Goal: Obtain resource: Obtain resource

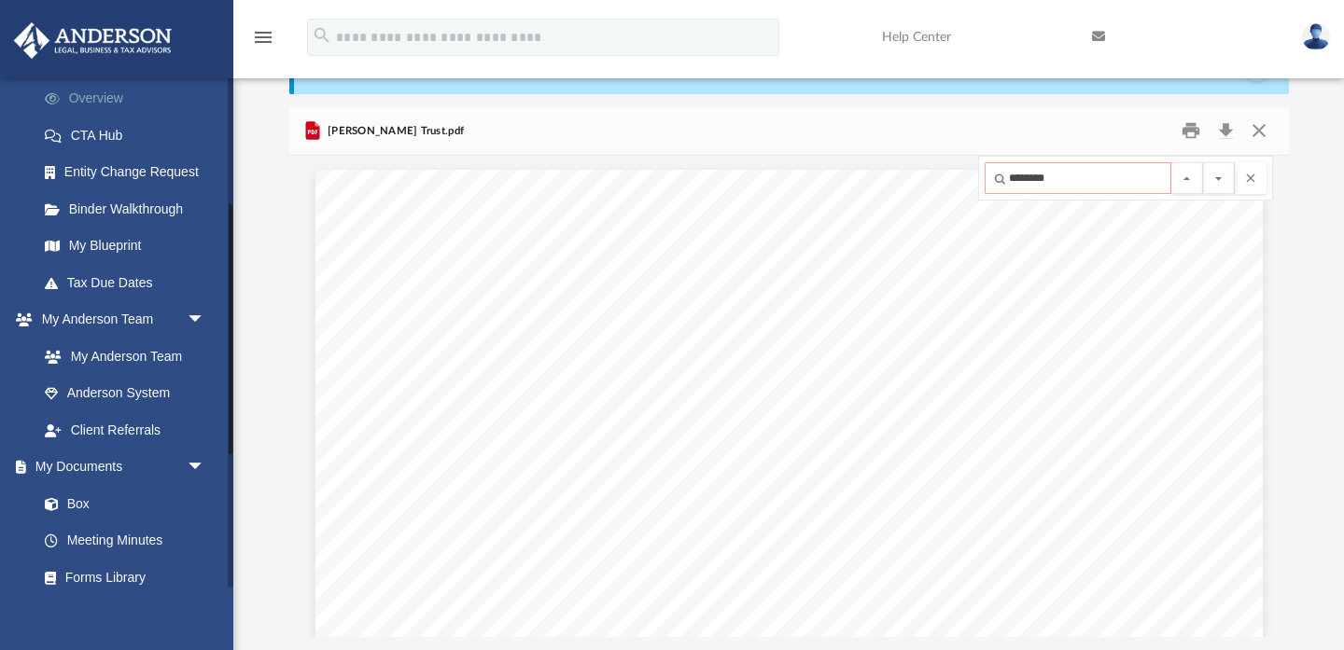
scroll to position [276, 0]
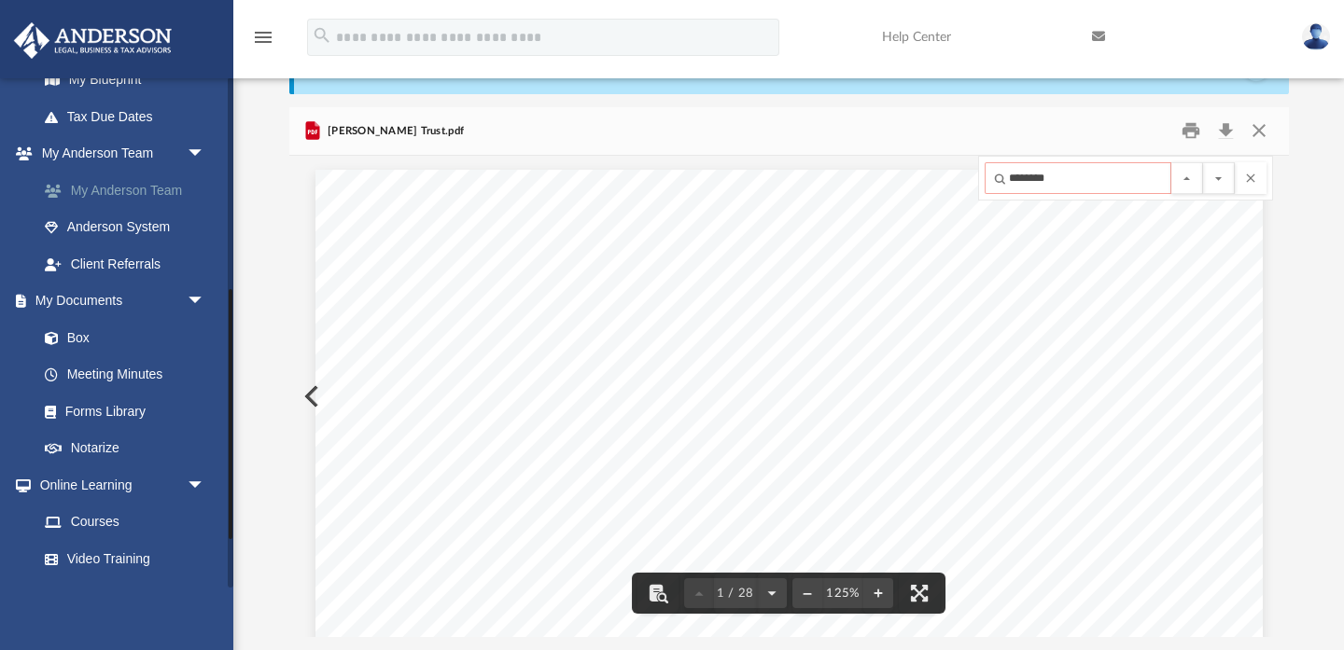
scroll to position [458, 0]
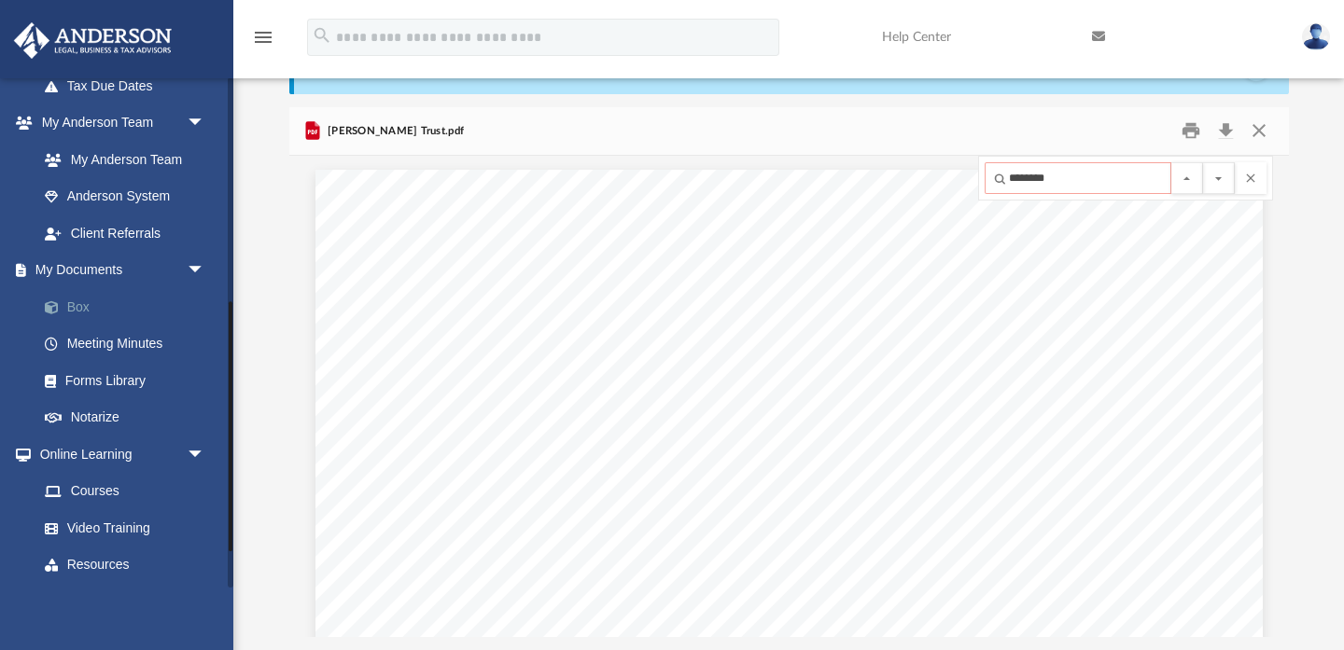
click at [73, 297] on link "Box" at bounding box center [129, 306] width 207 height 37
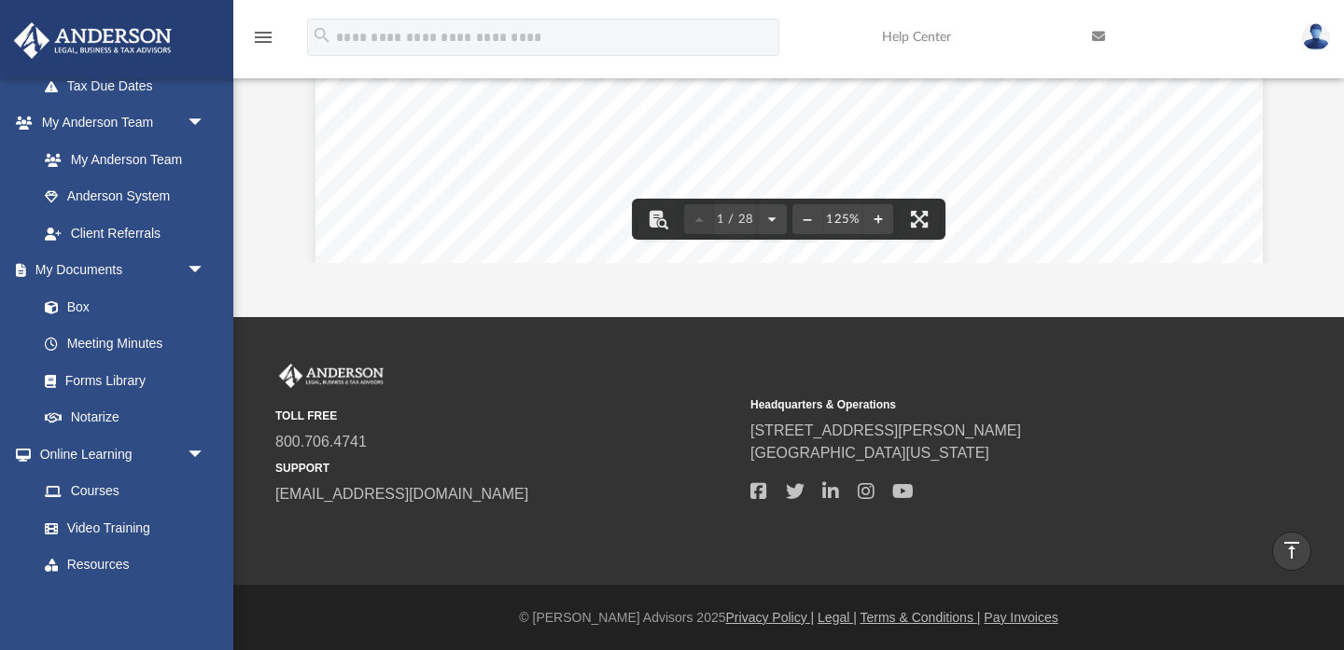
scroll to position [0, 0]
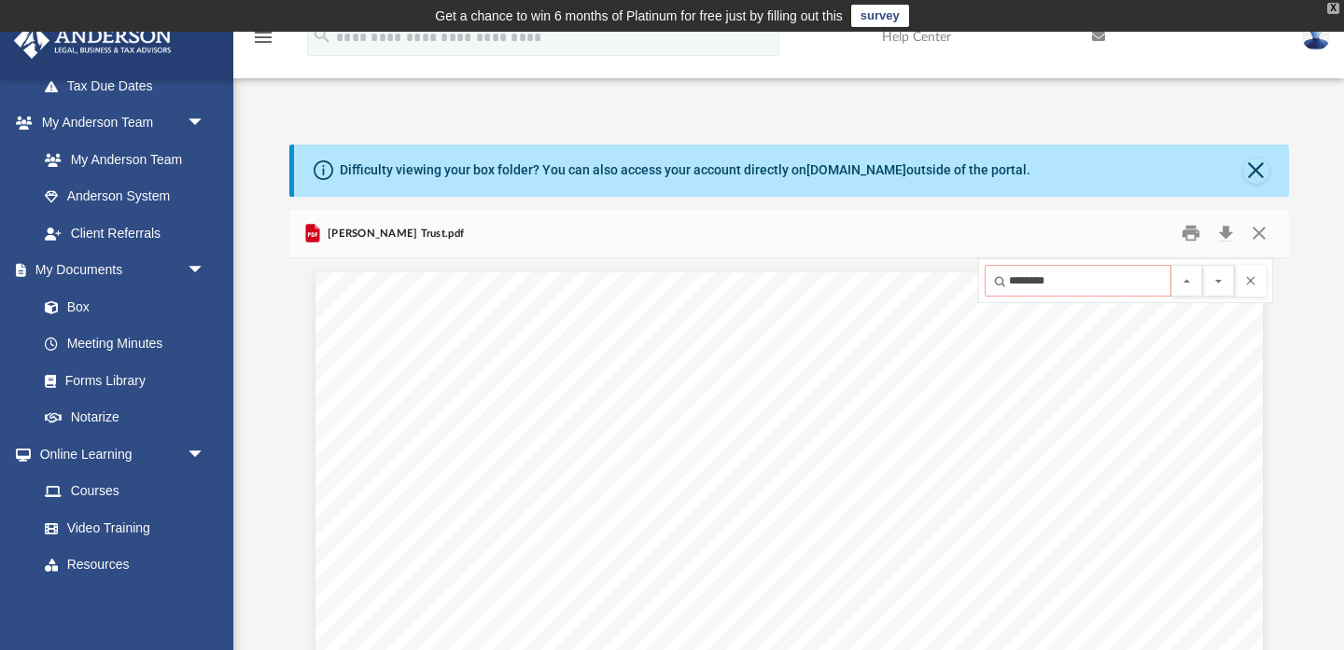
click at [1334, 10] on div "X" at bounding box center [1333, 8] width 12 height 11
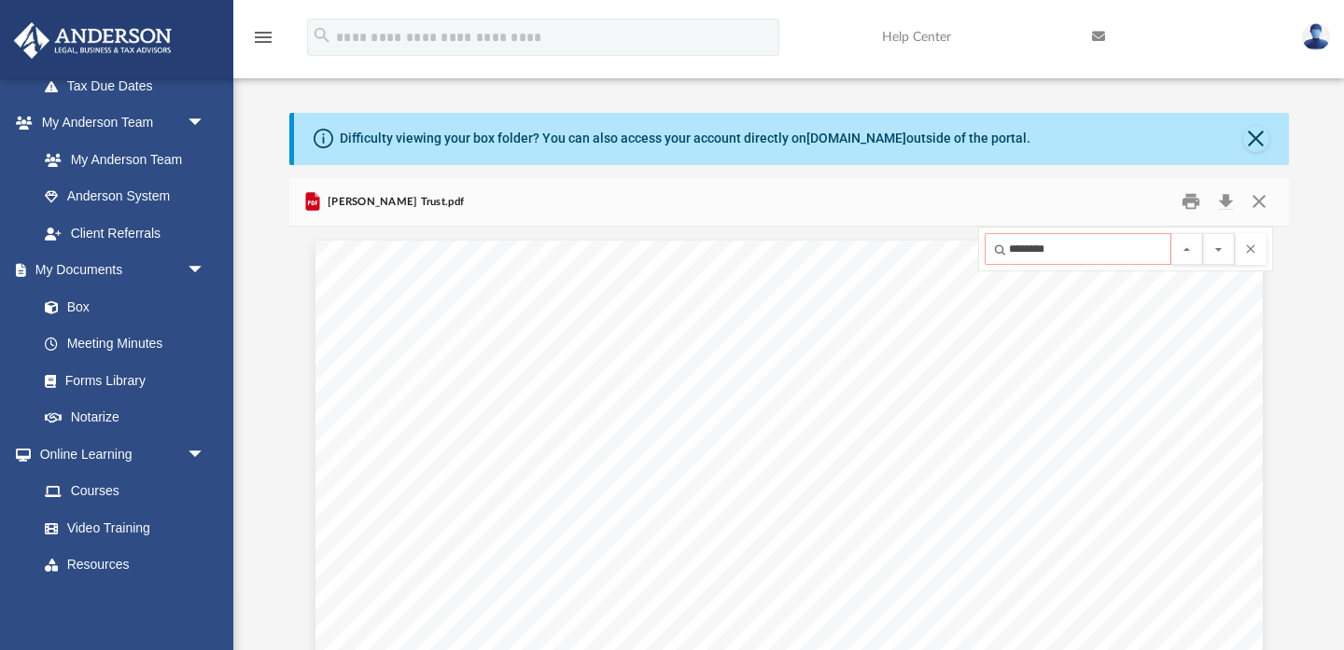
click at [263, 40] on icon "menu" at bounding box center [263, 37] width 22 height 22
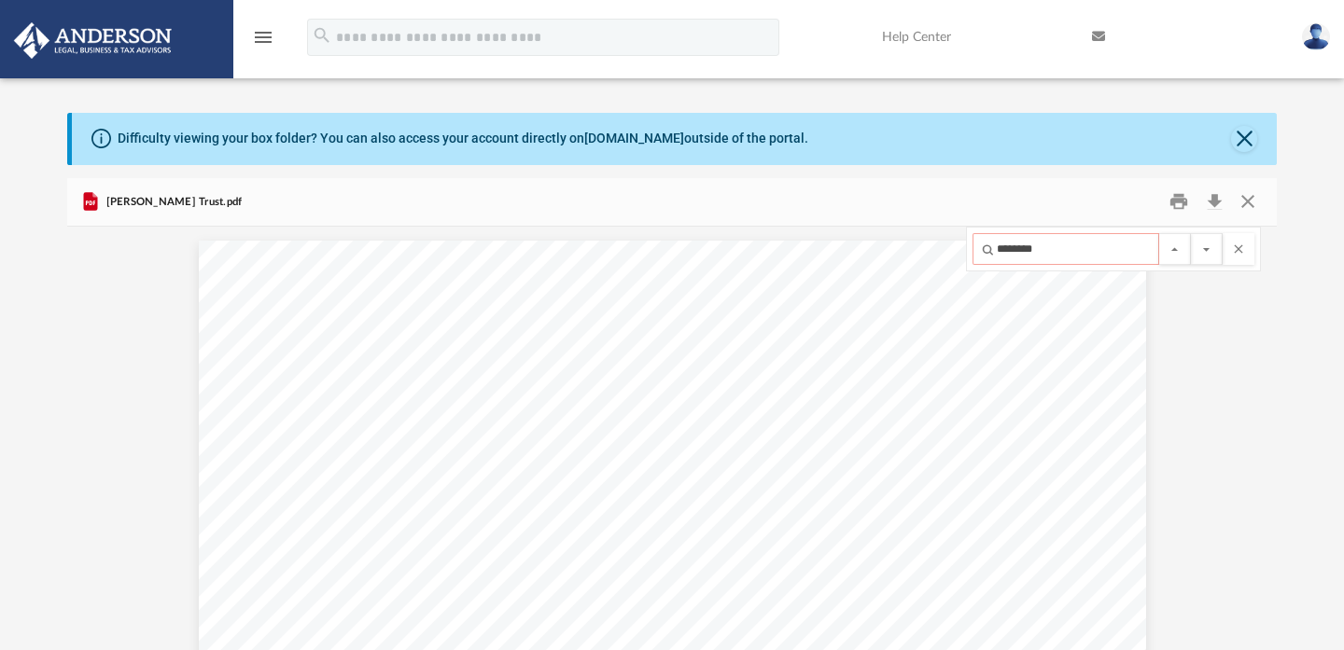
scroll to position [424, 1209]
click at [258, 35] on icon "menu" at bounding box center [263, 37] width 22 height 22
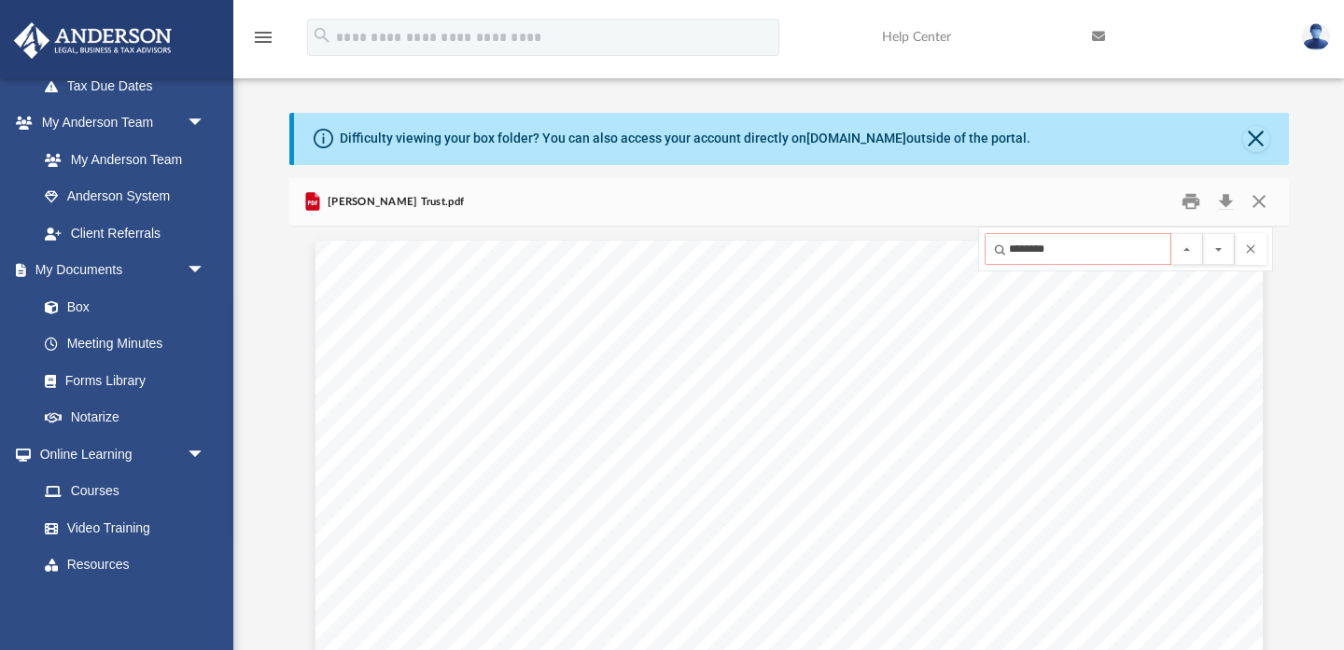
scroll to position [1, 1]
click at [94, 270] on link "My Documents arrow_drop_down" at bounding box center [123, 270] width 220 height 37
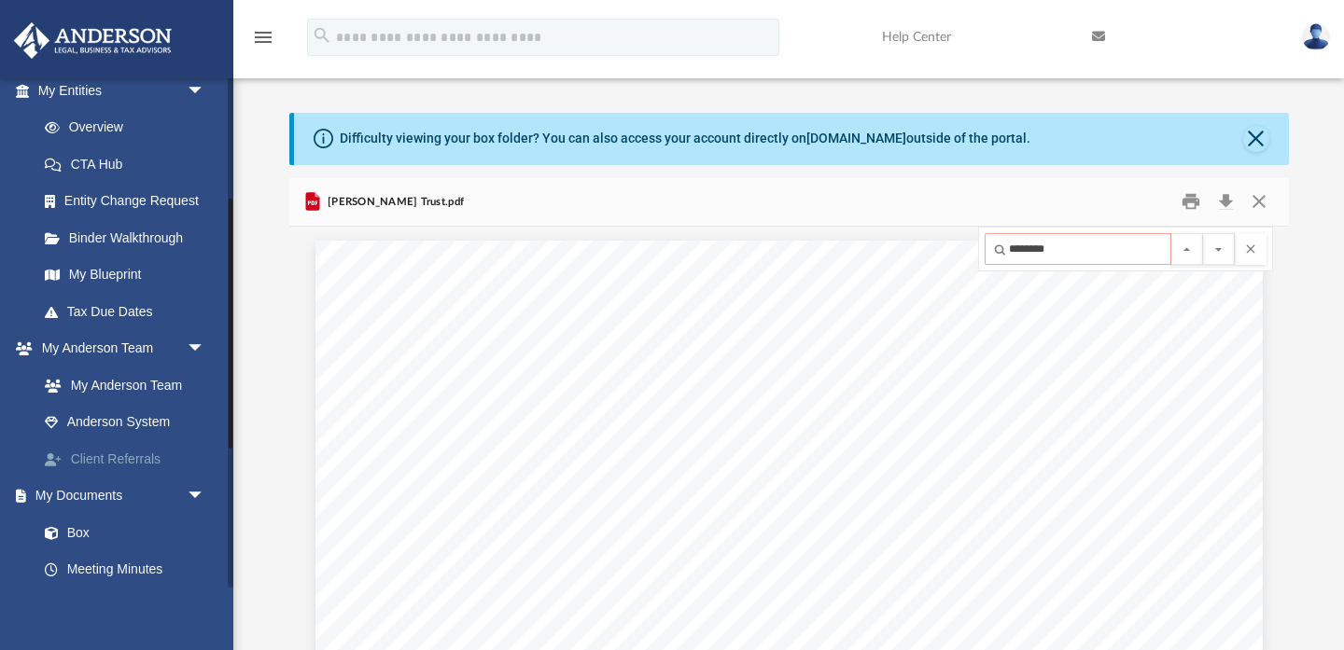
scroll to position [258, 0]
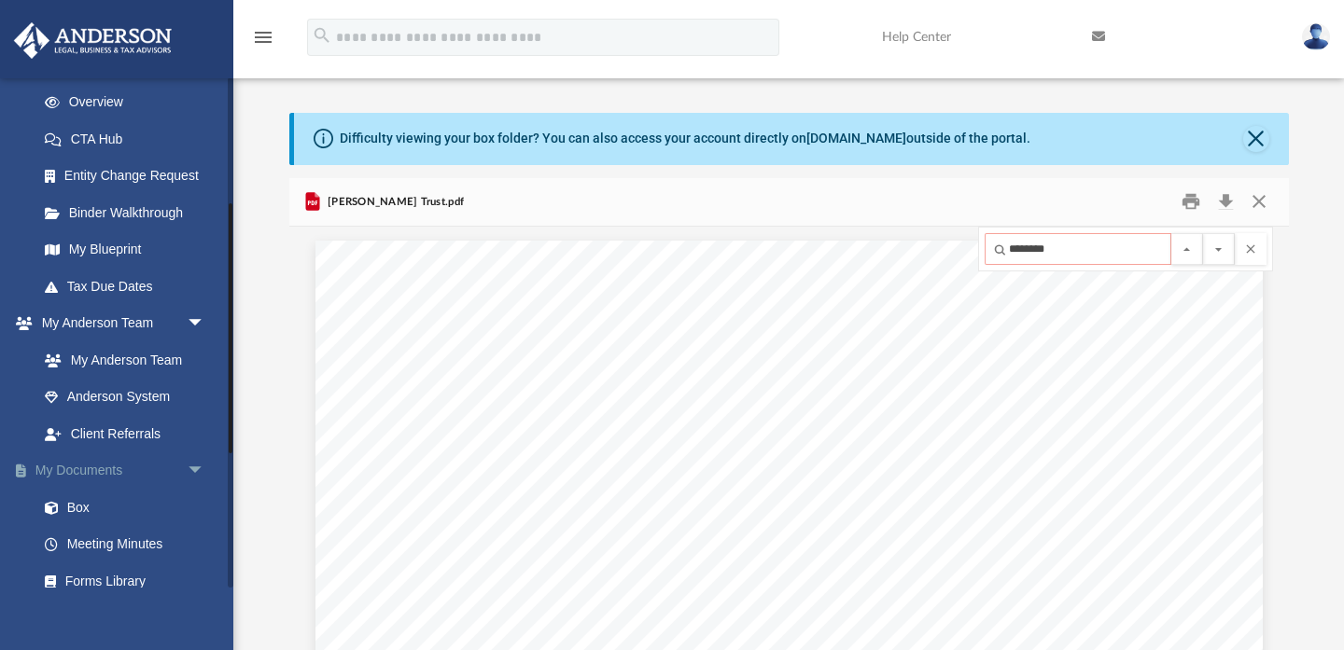
click at [92, 468] on link "My Documents arrow_drop_down" at bounding box center [123, 471] width 220 height 37
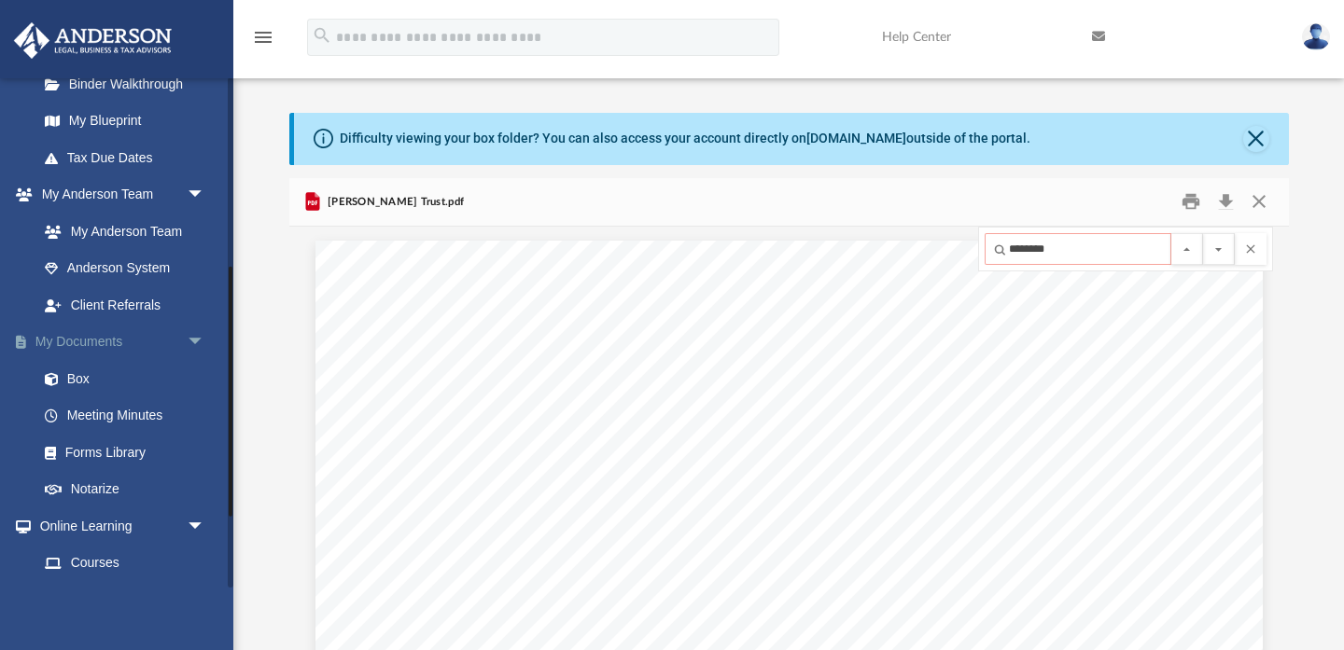
scroll to position [382, 0]
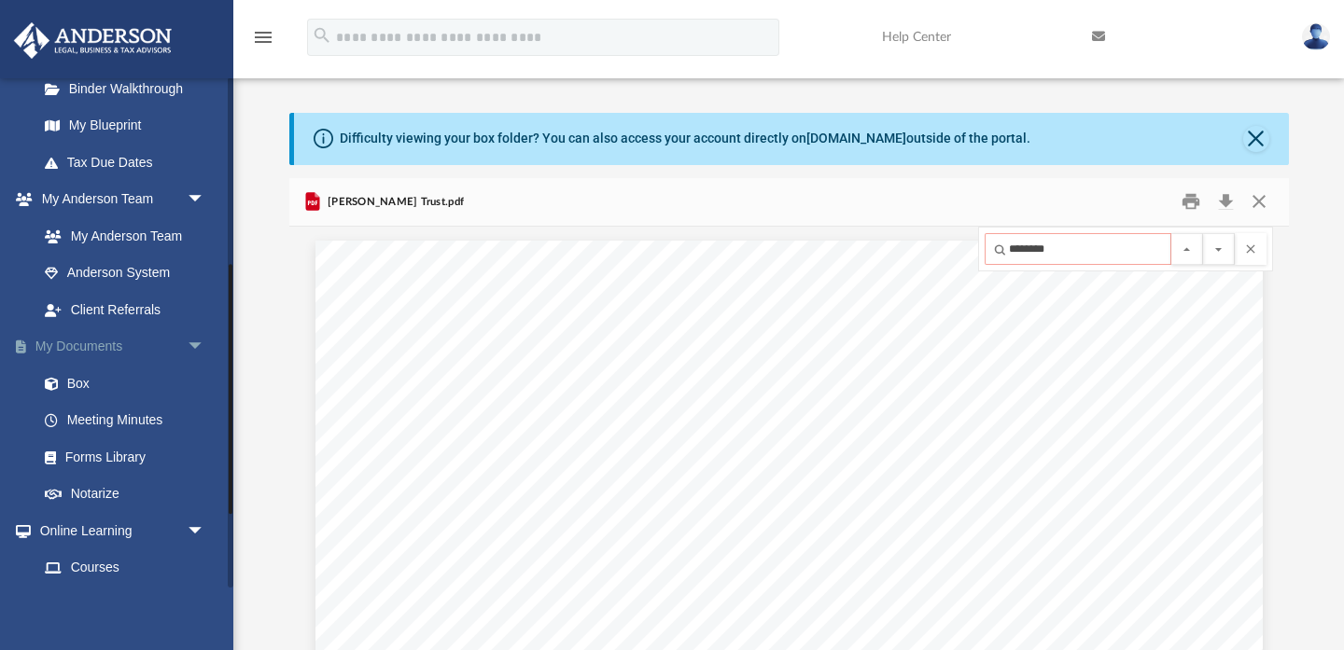
click at [69, 349] on link "My Documents arrow_drop_down" at bounding box center [123, 346] width 220 height 37
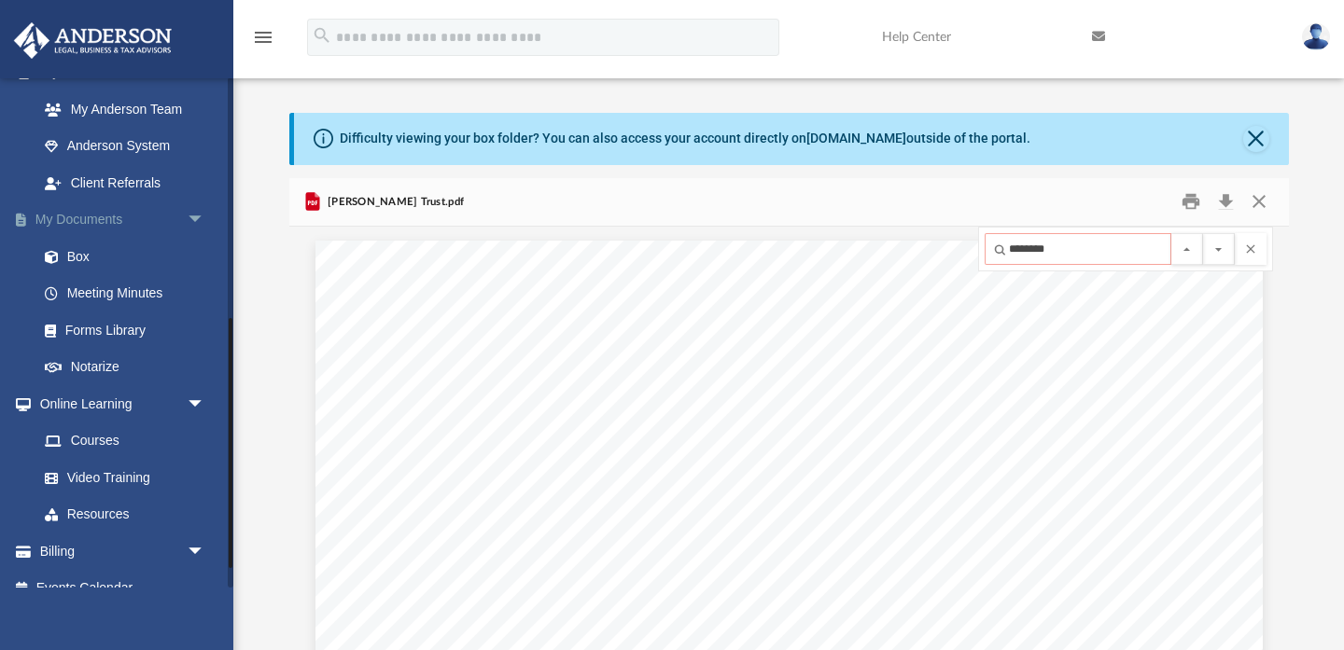
scroll to position [532, 0]
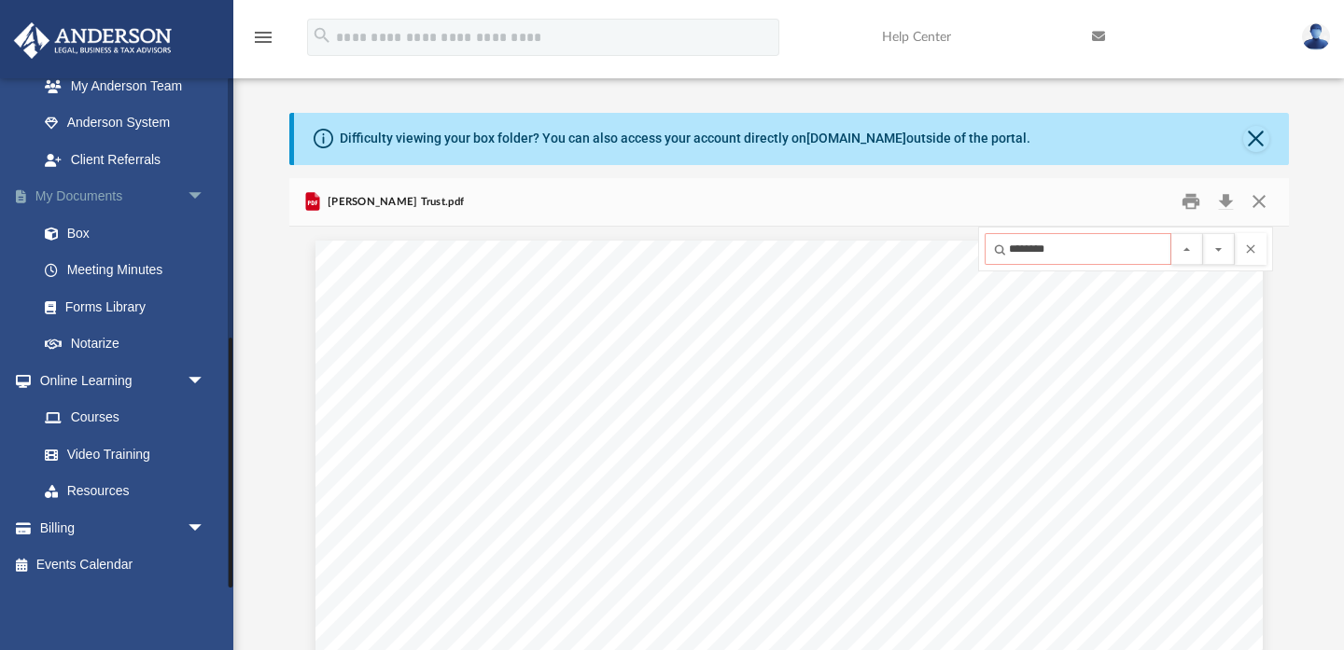
click at [103, 196] on link "My Documents arrow_drop_down" at bounding box center [123, 196] width 220 height 37
click at [1257, 136] on button "Close" at bounding box center [1256, 139] width 26 height 26
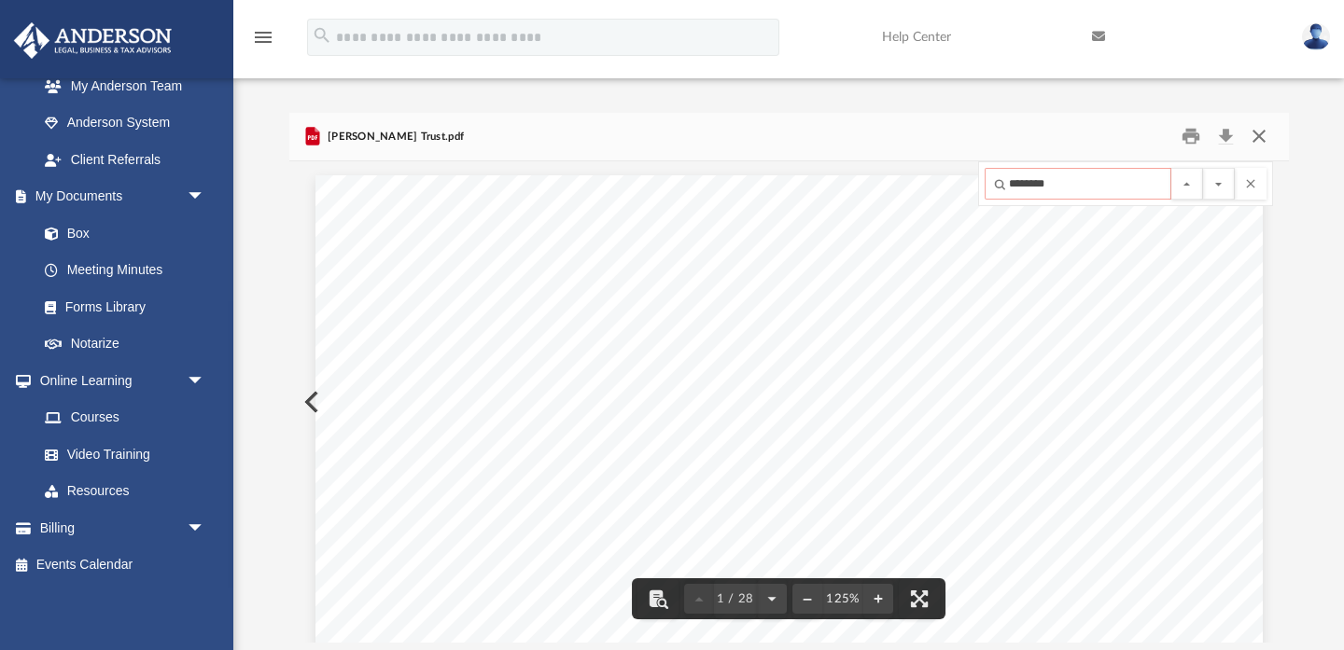
click at [1258, 136] on button "Close" at bounding box center [1259, 136] width 34 height 29
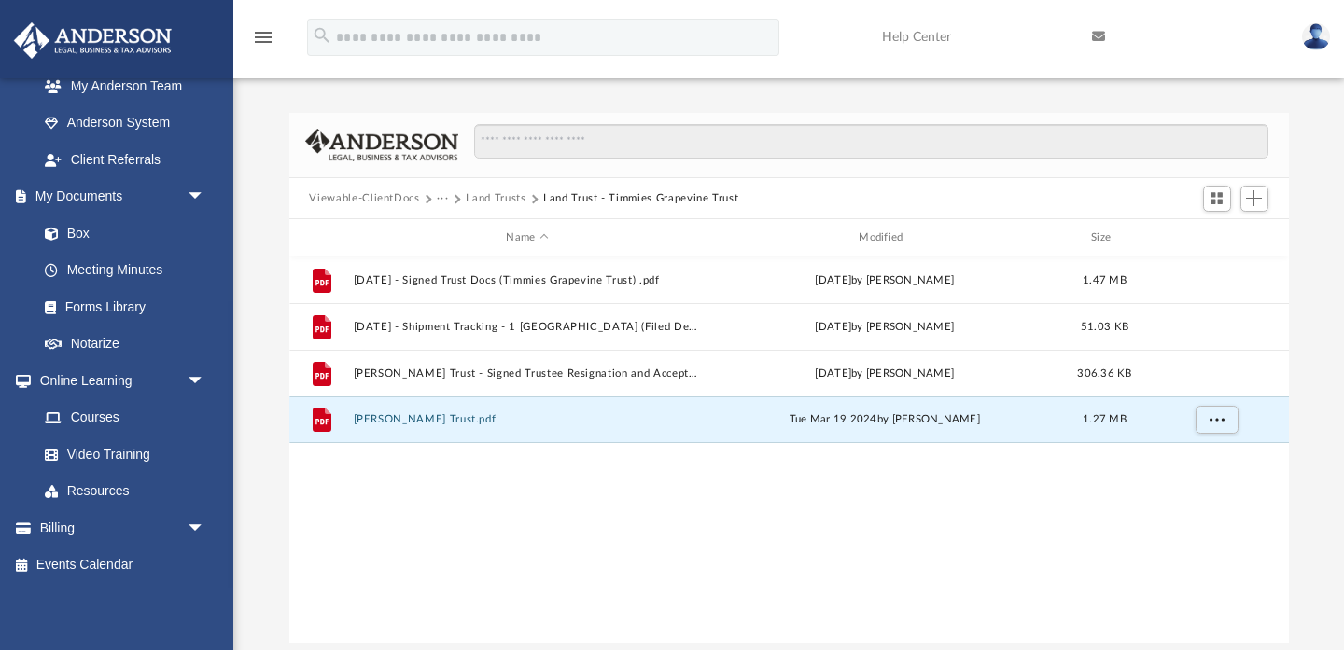
click at [379, 194] on button "Viewable-ClientDocs" at bounding box center [364, 198] width 110 height 17
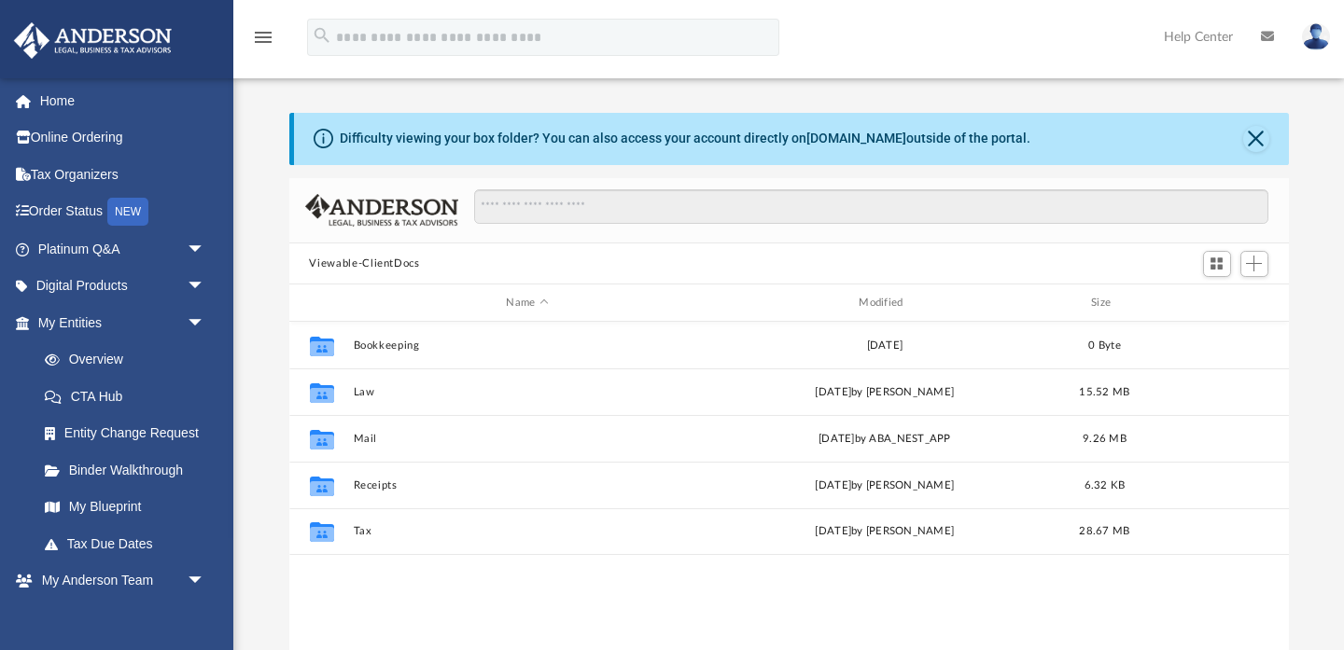
scroll to position [424, 999]
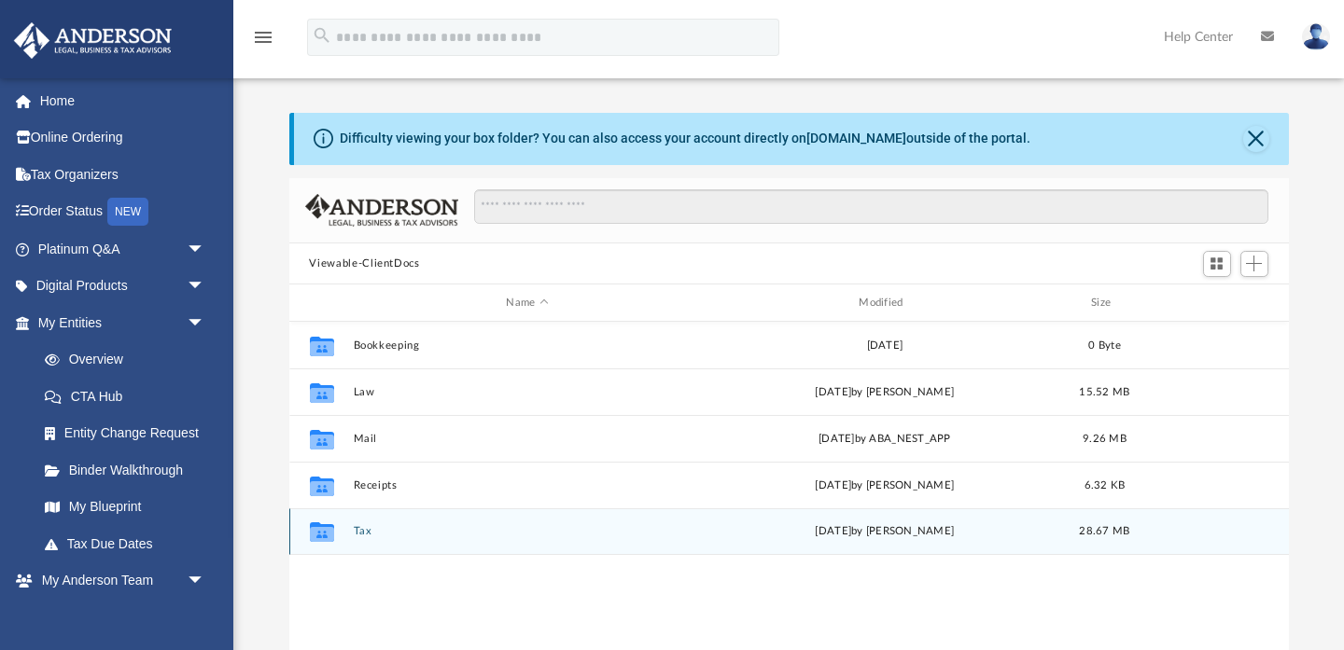
click at [367, 530] on button "Tax" at bounding box center [527, 532] width 349 height 12
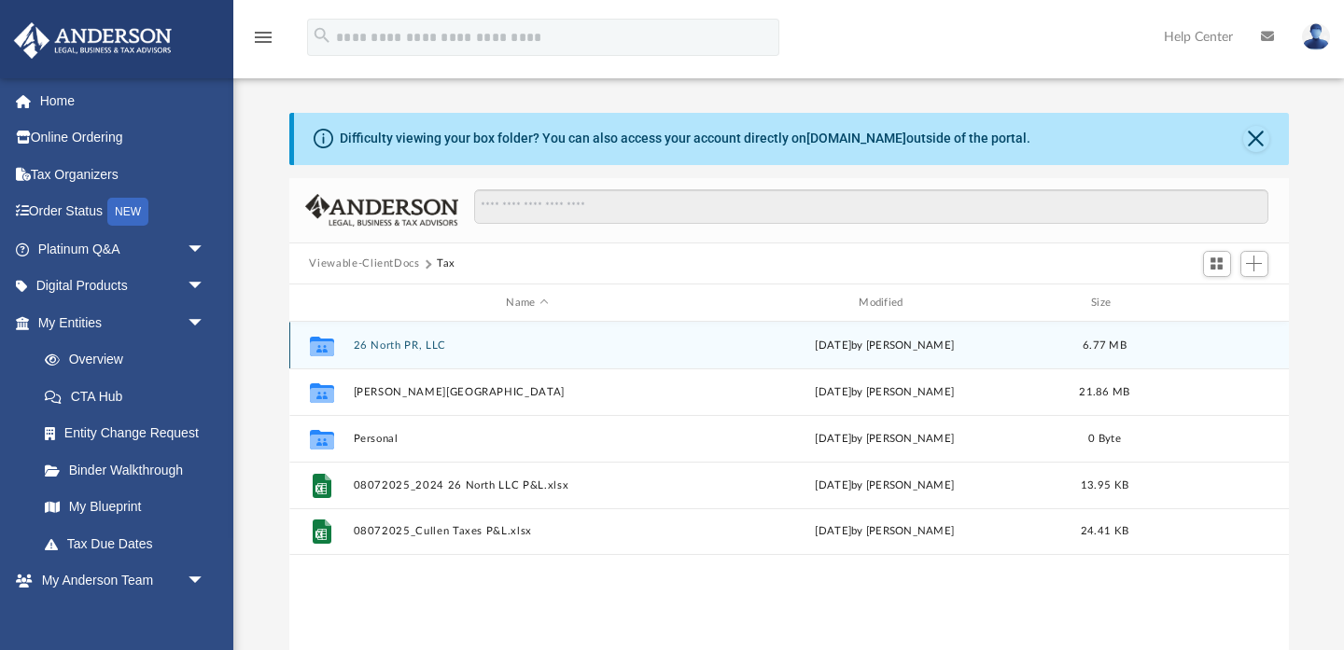
click at [377, 341] on button "26 North PR, LLC" at bounding box center [527, 346] width 349 height 12
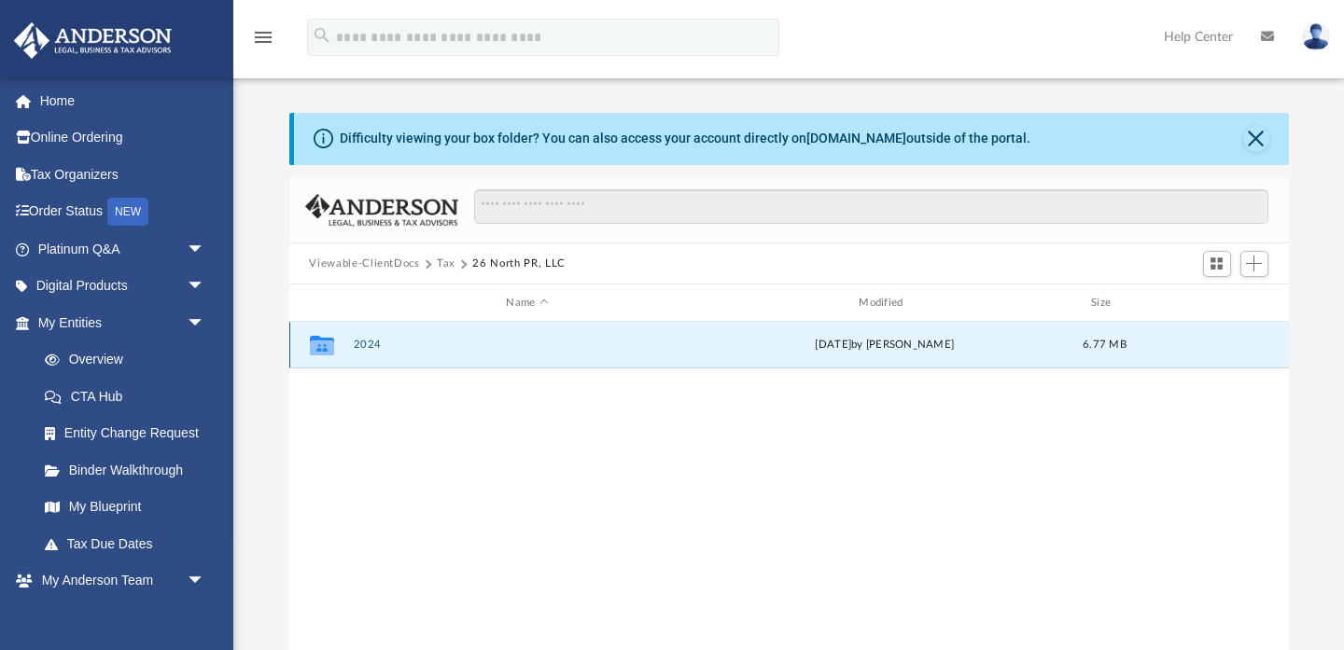
click at [361, 349] on button "2024" at bounding box center [527, 346] width 349 height 12
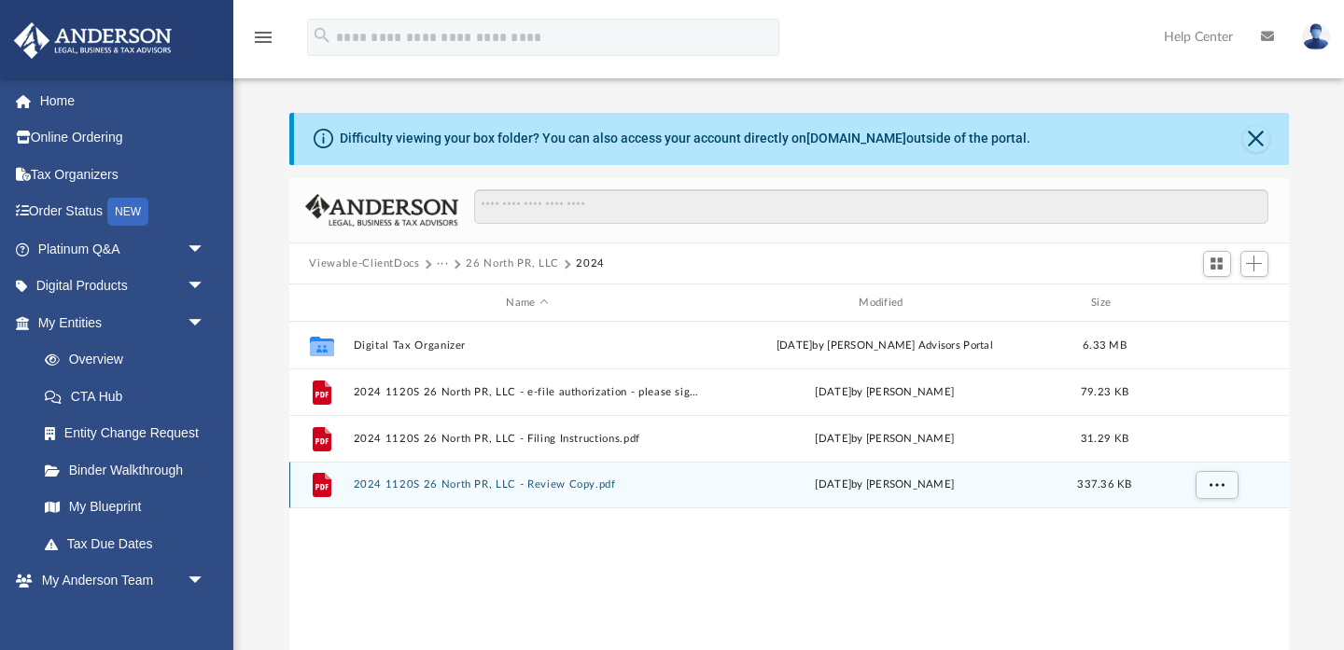
click at [437, 481] on button "2024 1120S 26 North PR, LLC - Review Copy.pdf" at bounding box center [527, 486] width 349 height 12
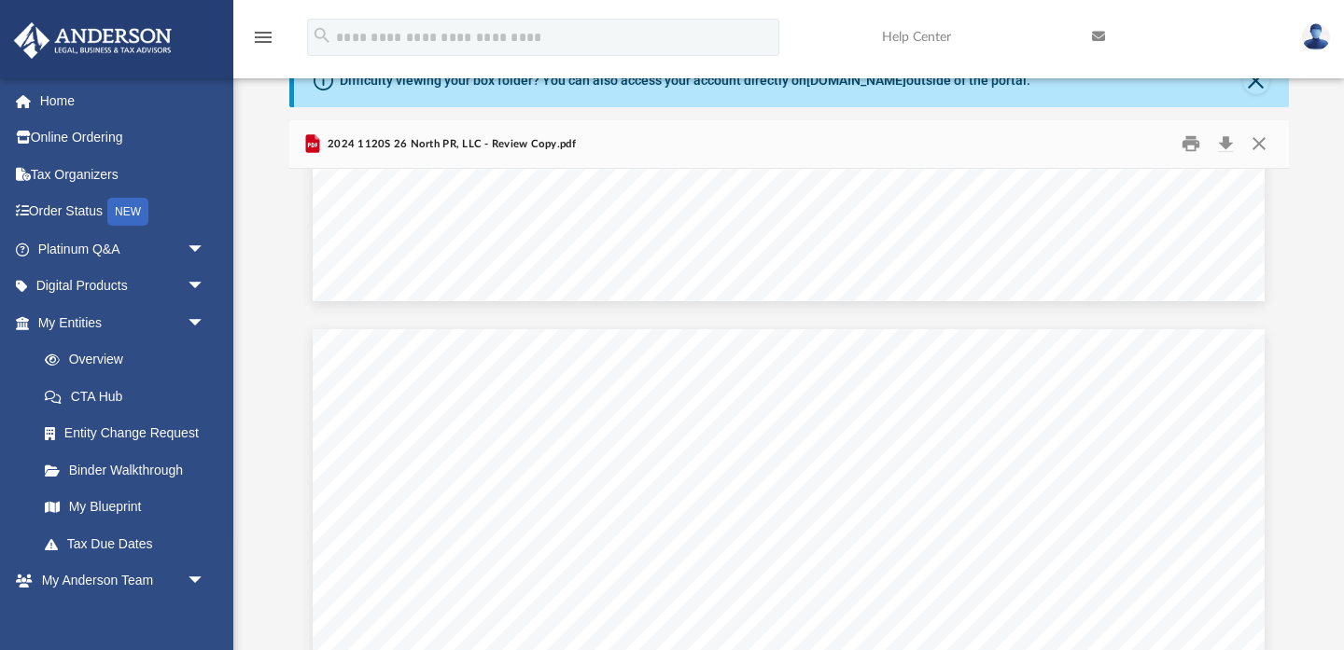
scroll to position [0, 0]
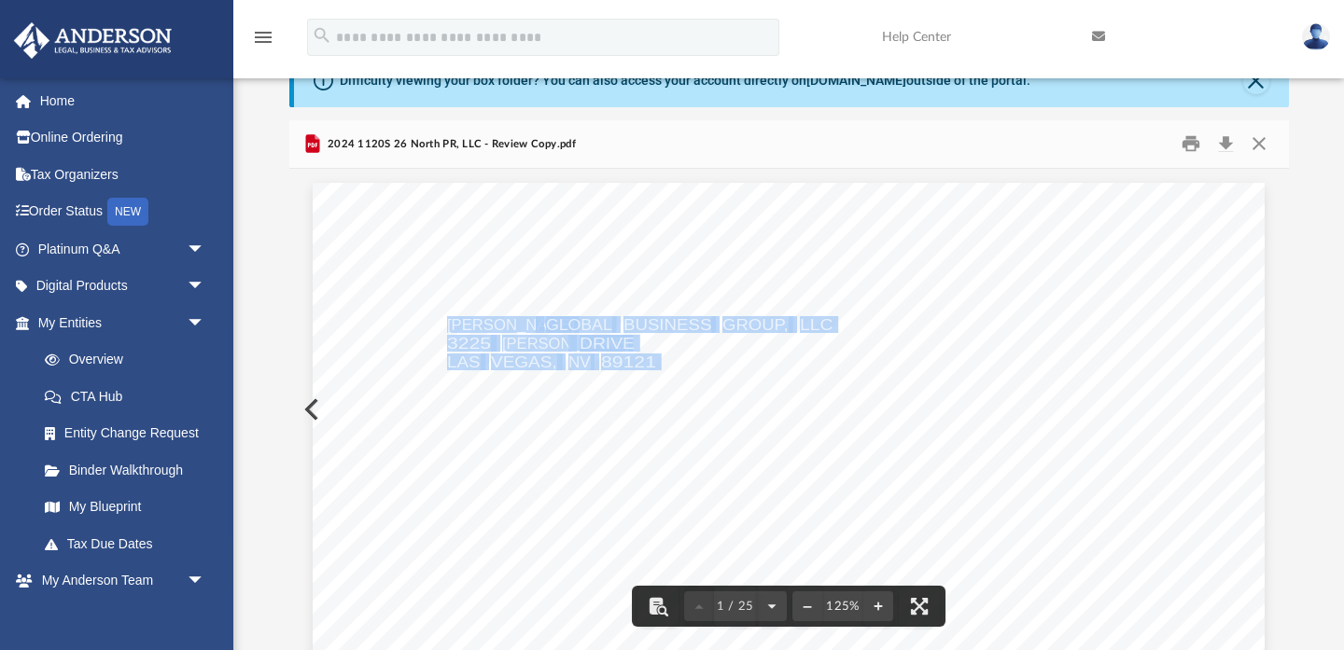
drag, startPoint x: 447, startPoint y: 319, endPoint x: 698, endPoint y: 356, distance: 253.8
drag, startPoint x: 673, startPoint y: 362, endPoint x: 453, endPoint y: 322, distance: 222.9
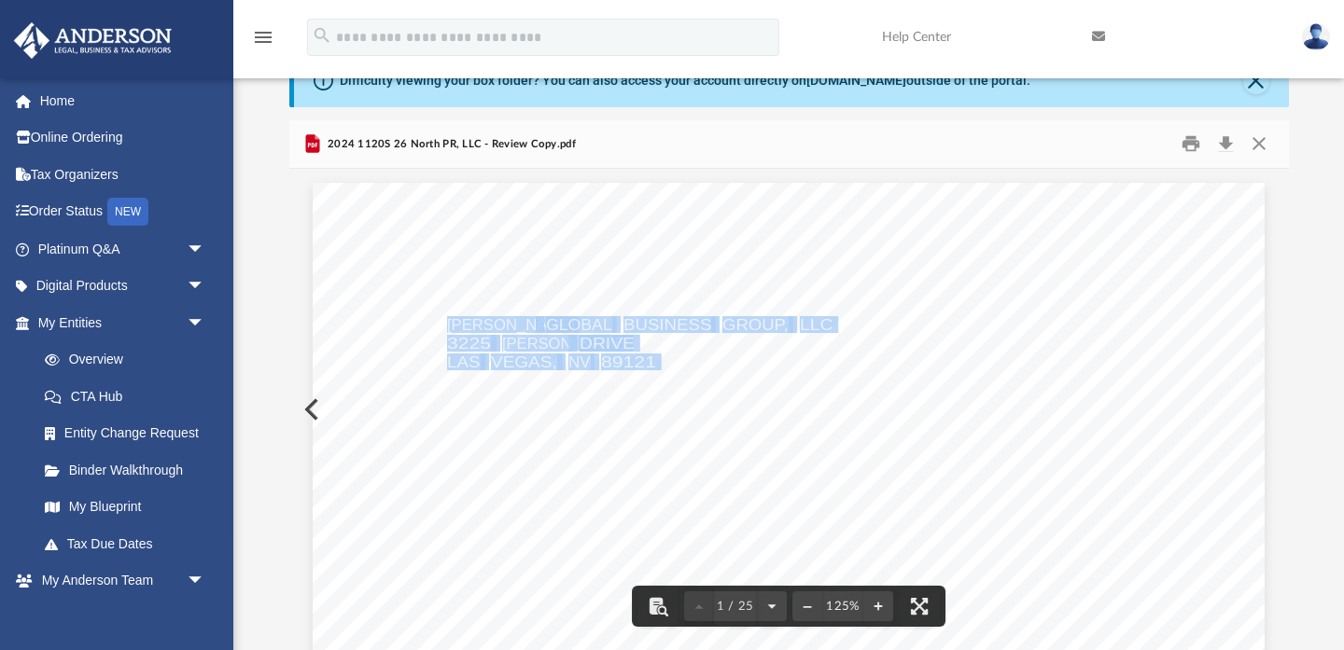
click at [453, 322] on span "ANDERSON" at bounding box center [511, 324] width 128 height 15
drag, startPoint x: 449, startPoint y: 324, endPoint x: 688, endPoint y: 394, distance: 248.9
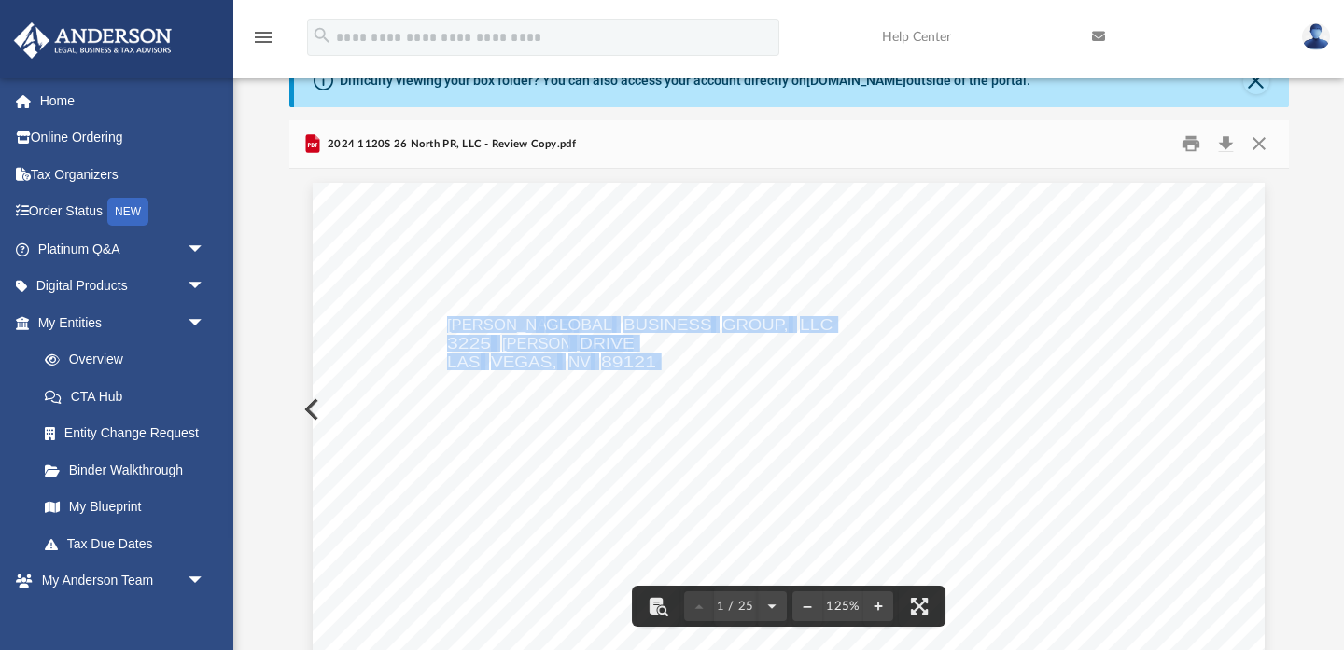
click at [652, 364] on span "89121" at bounding box center [628, 362] width 55 height 15
drag, startPoint x: 652, startPoint y: 364, endPoint x: 441, endPoint y: 302, distance: 219.7
drag, startPoint x: 449, startPoint y: 324, endPoint x: 655, endPoint y: 355, distance: 208.5
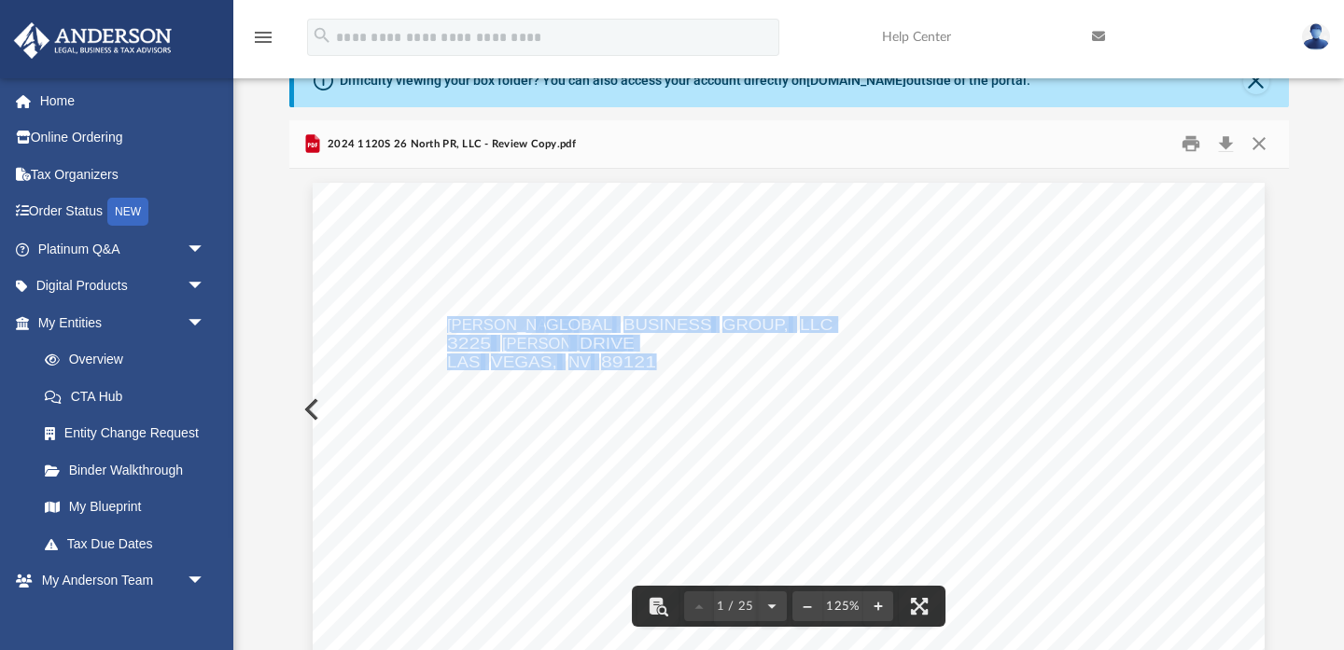
click at [655, 355] on span "89121" at bounding box center [628, 362] width 55 height 15
drag, startPoint x: 655, startPoint y: 359, endPoint x: 447, endPoint y: 322, distance: 211.4
click at [454, 325] on span "ANDERSON" at bounding box center [511, 324] width 128 height 15
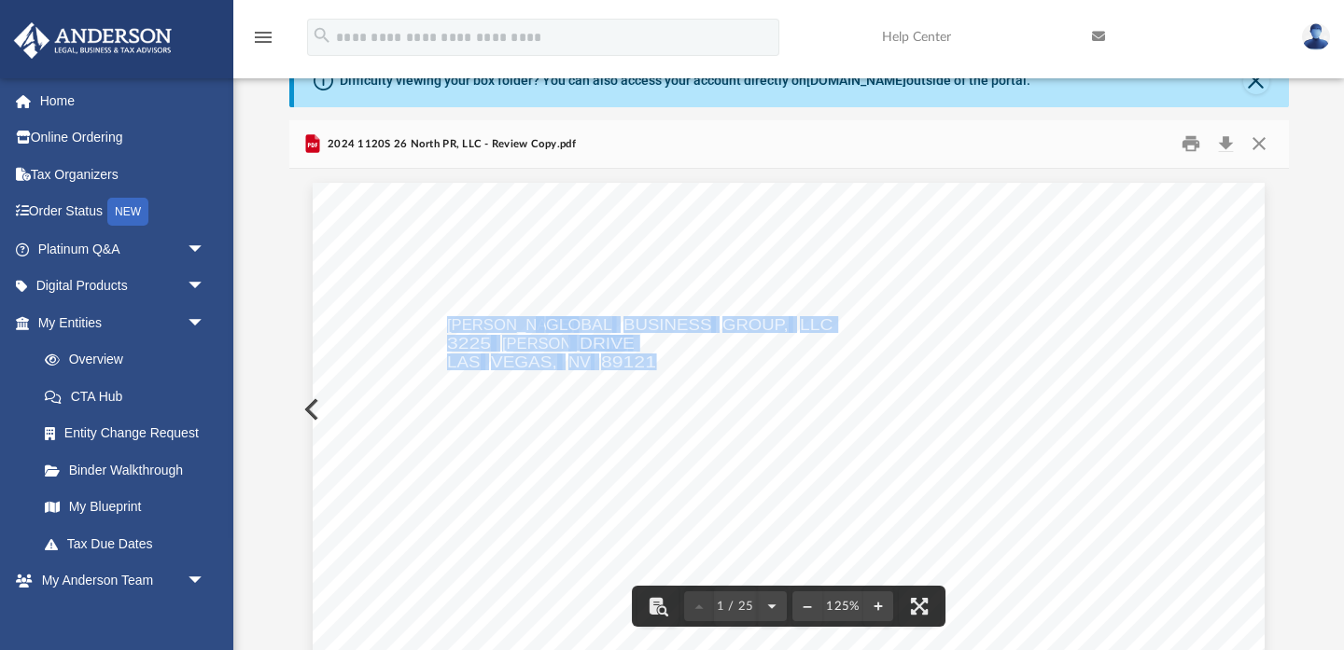
drag, startPoint x: 447, startPoint y: 321, endPoint x: 653, endPoint y: 356, distance: 209.1
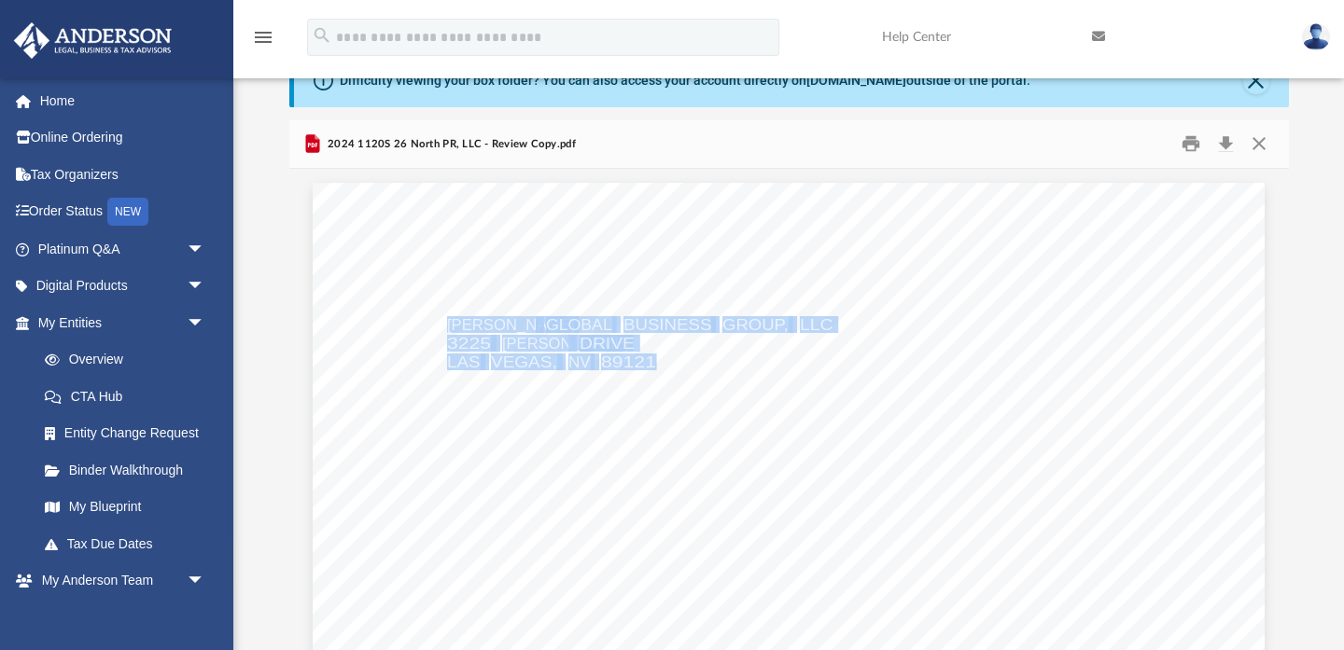
click at [653, 356] on span "89121" at bounding box center [628, 362] width 55 height 15
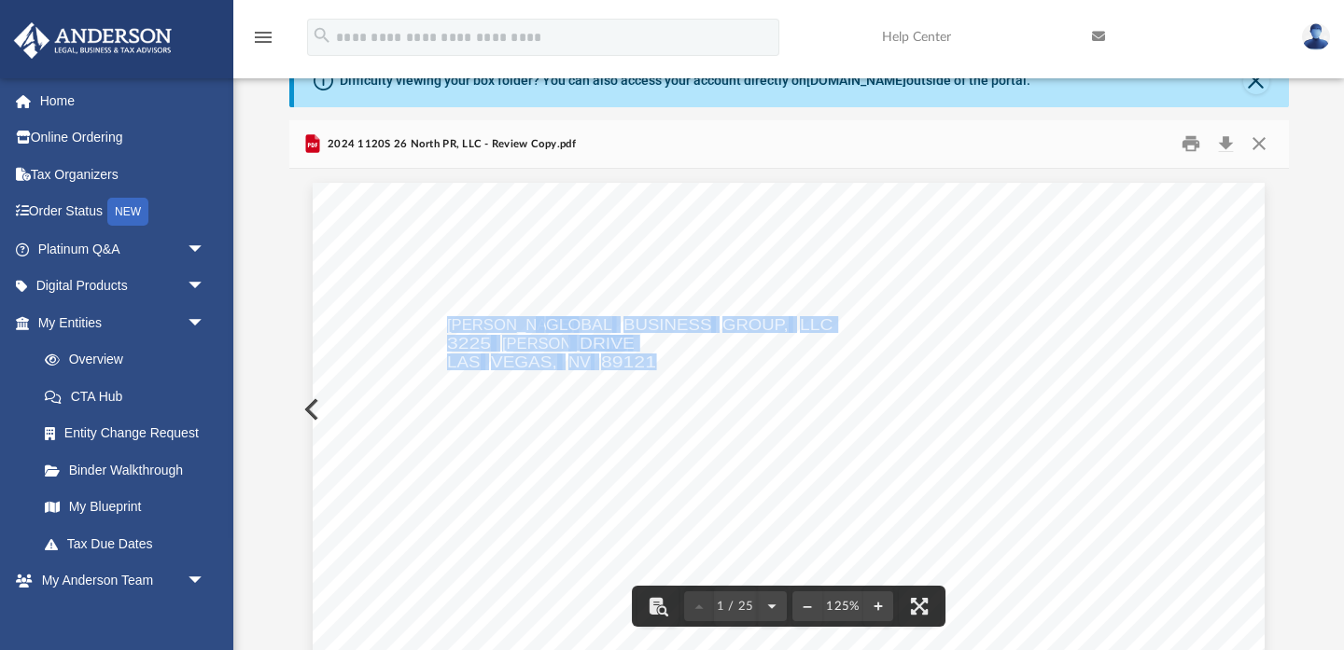
drag, startPoint x: 654, startPoint y: 358, endPoint x: 447, endPoint y: 323, distance: 210.2
click at [447, 323] on span "ANDERSON" at bounding box center [511, 324] width 128 height 15
drag, startPoint x: 447, startPoint y: 323, endPoint x: 651, endPoint y: 366, distance: 208.8
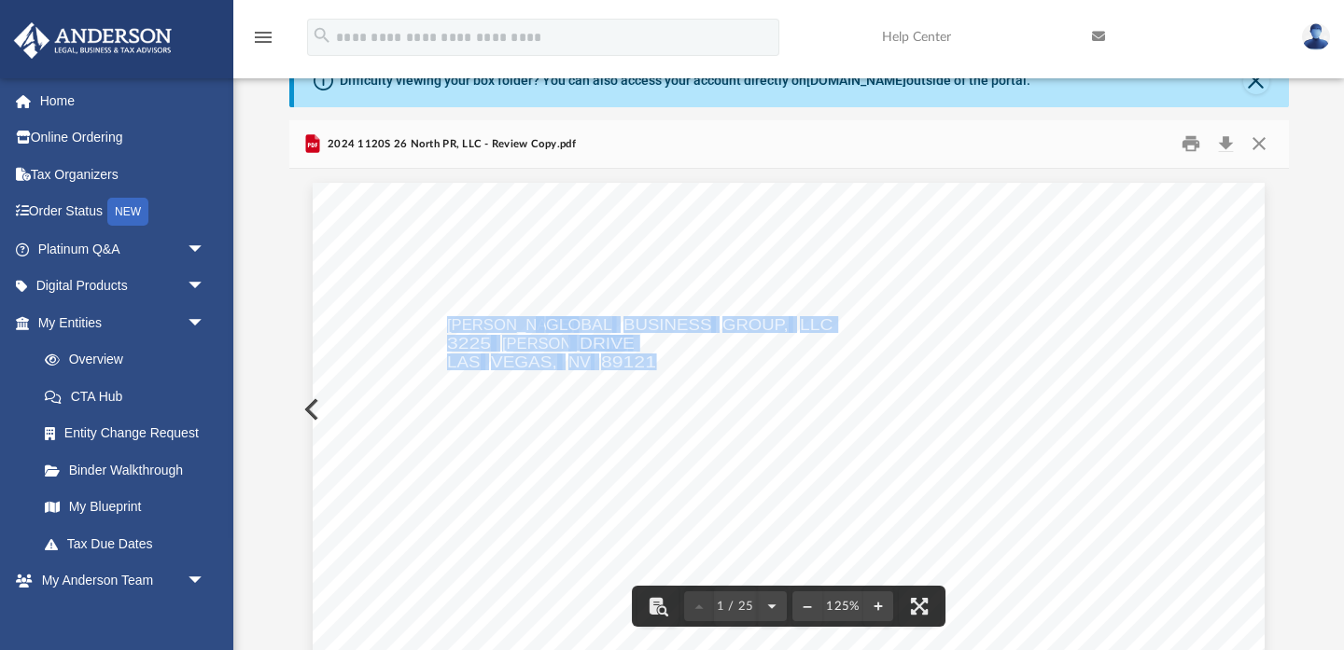
click at [652, 366] on span "89121" at bounding box center [628, 362] width 55 height 15
drag, startPoint x: 652, startPoint y: 360, endPoint x: 456, endPoint y: 329, distance: 198.4
click at [653, 359] on span "89121" at bounding box center [628, 362] width 55 height 15
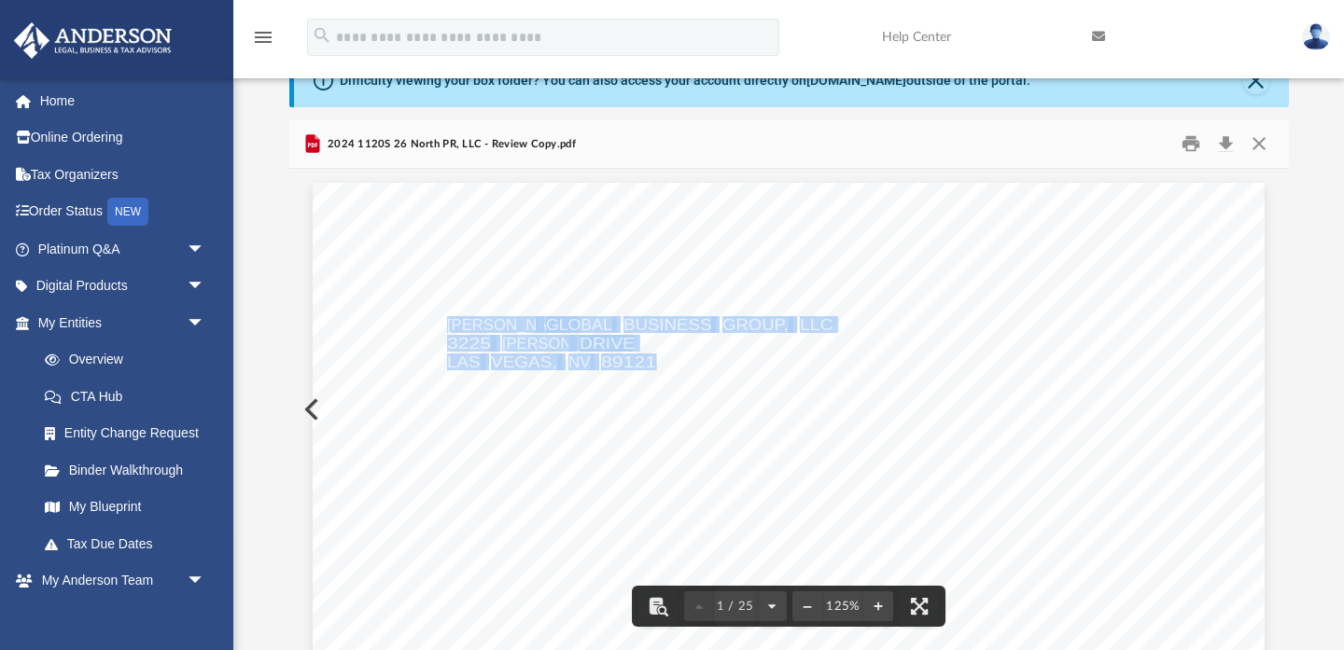
drag, startPoint x: 654, startPoint y: 360, endPoint x: 448, endPoint y: 330, distance: 208.4
click at [448, 330] on span "ANDERSON" at bounding box center [511, 324] width 128 height 15
drag, startPoint x: 448, startPoint y: 330, endPoint x: 656, endPoint y: 357, distance: 209.8
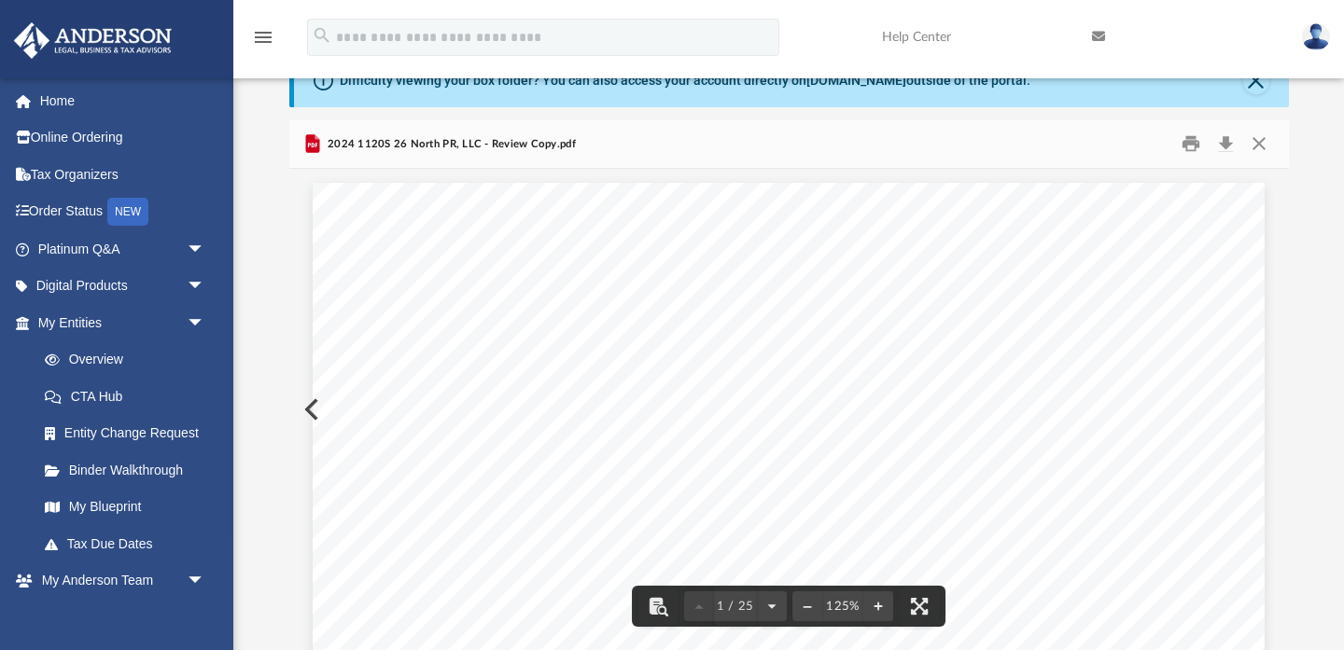
click at [528, 358] on span "VEGAS," at bounding box center [524, 362] width 66 height 15
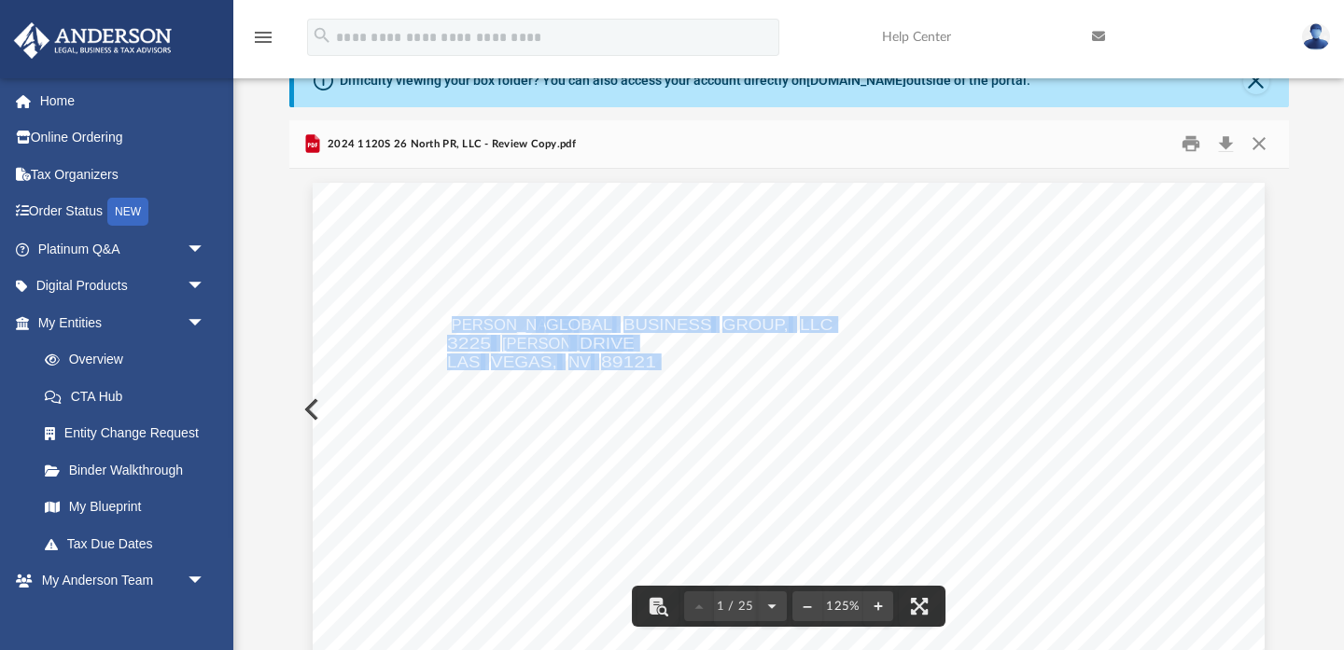
drag, startPoint x: 453, startPoint y: 325, endPoint x: 657, endPoint y: 352, distance: 206.1
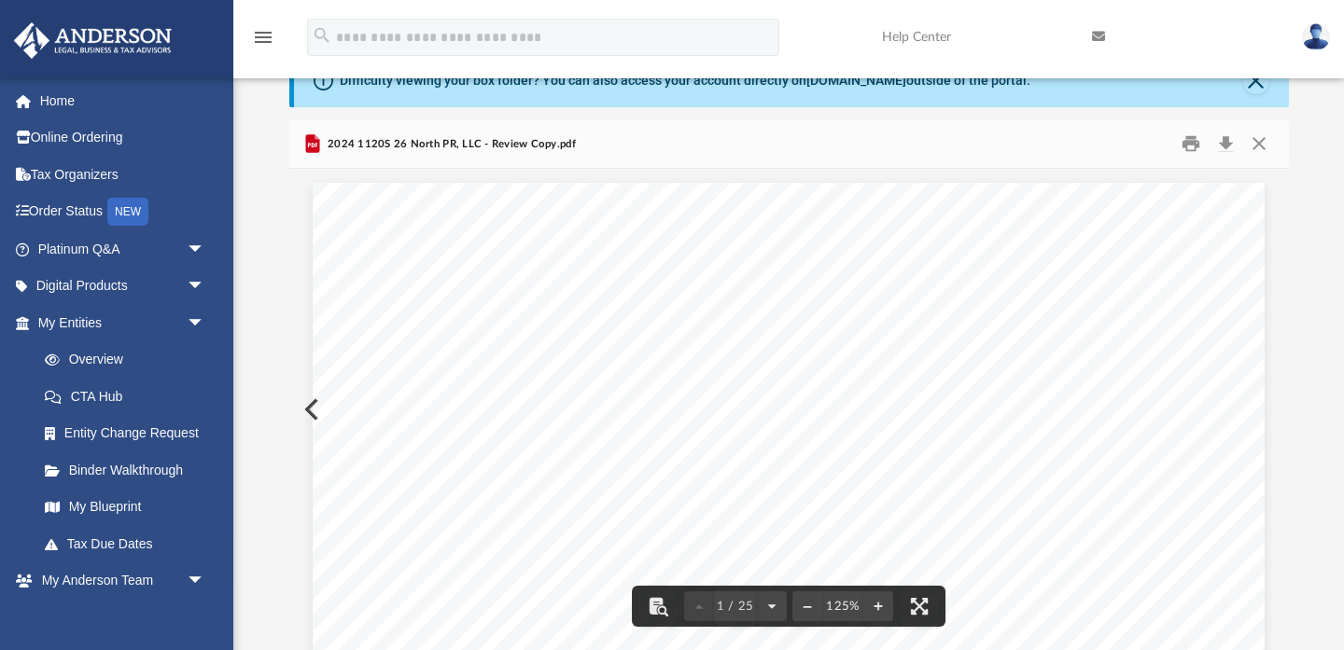
click at [447, 325] on span "ANDERSON" at bounding box center [511, 324] width 128 height 15
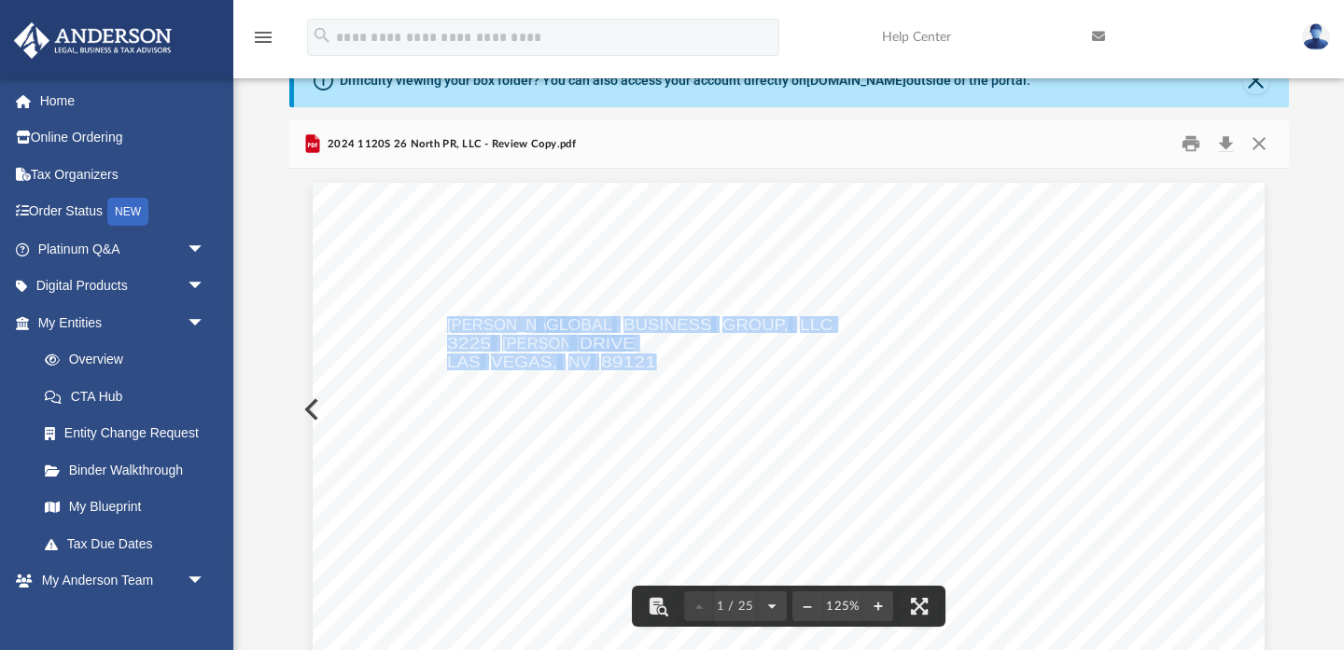
drag, startPoint x: 447, startPoint y: 325, endPoint x: 655, endPoint y: 360, distance: 211.1
click at [655, 360] on span "89121" at bounding box center [628, 362] width 55 height 15
drag, startPoint x: 449, startPoint y: 322, endPoint x: 658, endPoint y: 361, distance: 212.7
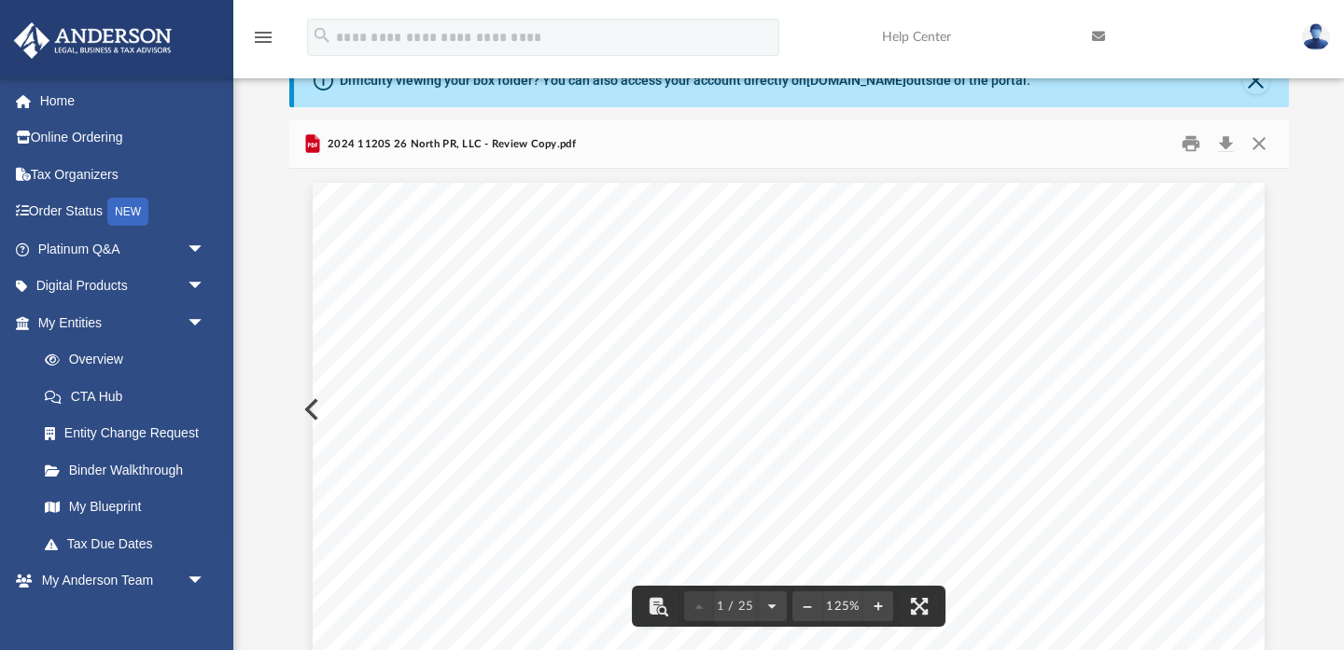
click at [456, 327] on span "ANDERSON" at bounding box center [511, 324] width 128 height 15
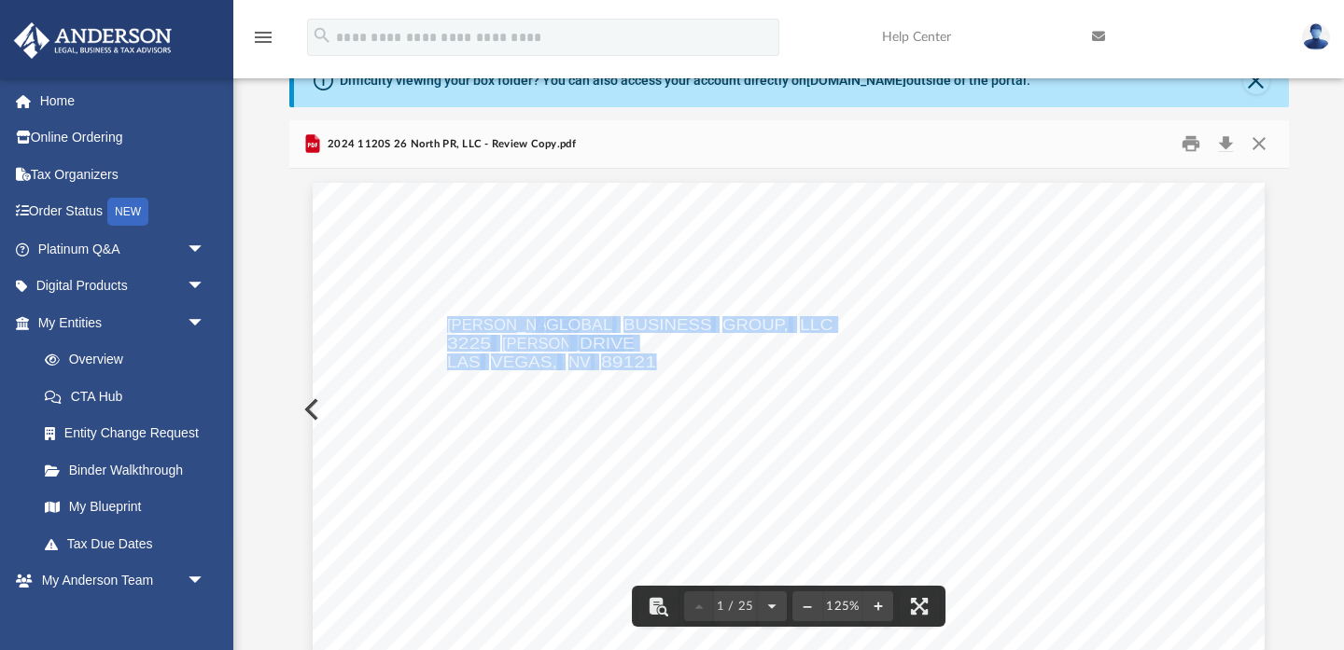
drag, startPoint x: 448, startPoint y: 325, endPoint x: 655, endPoint y: 352, distance: 208.9
click at [655, 355] on span "89121" at bounding box center [628, 362] width 55 height 15
drag, startPoint x: 450, startPoint y: 325, endPoint x: 656, endPoint y: 357, distance: 208.8
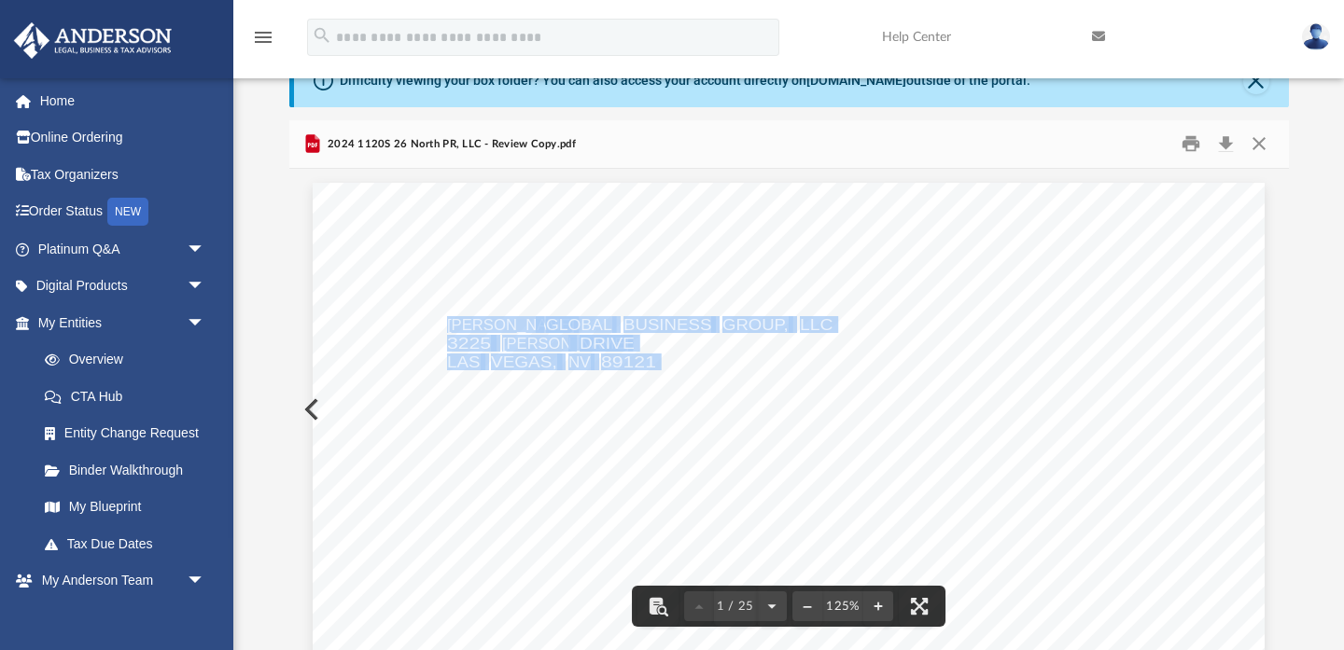
click at [640, 356] on span "89121" at bounding box center [628, 362] width 55 height 15
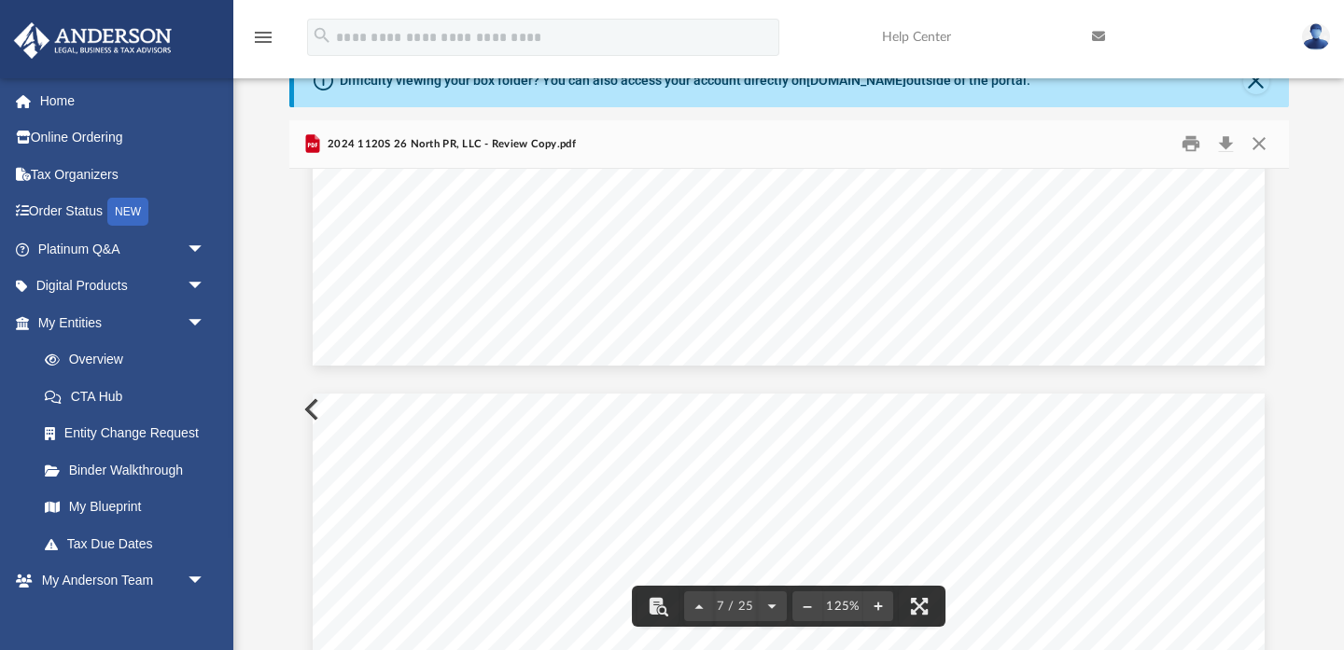
scroll to position [7578, 0]
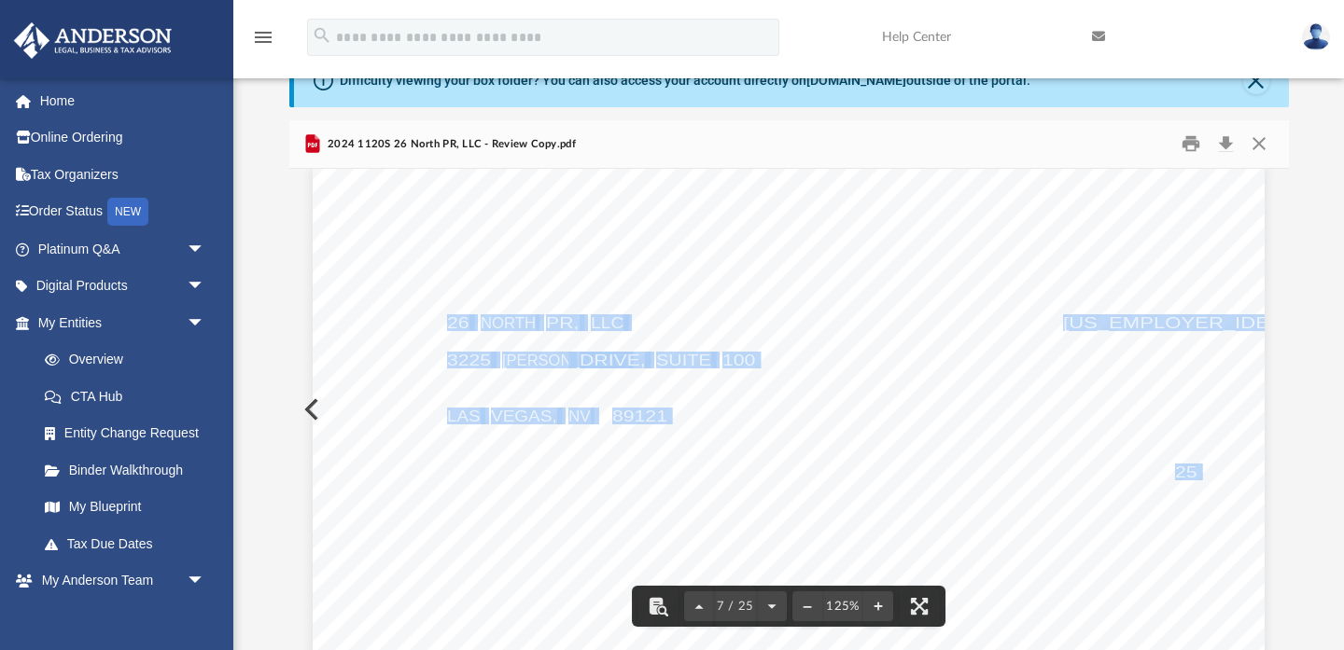
drag, startPoint x: 449, startPoint y: 319, endPoint x: 683, endPoint y: 413, distance: 252.5
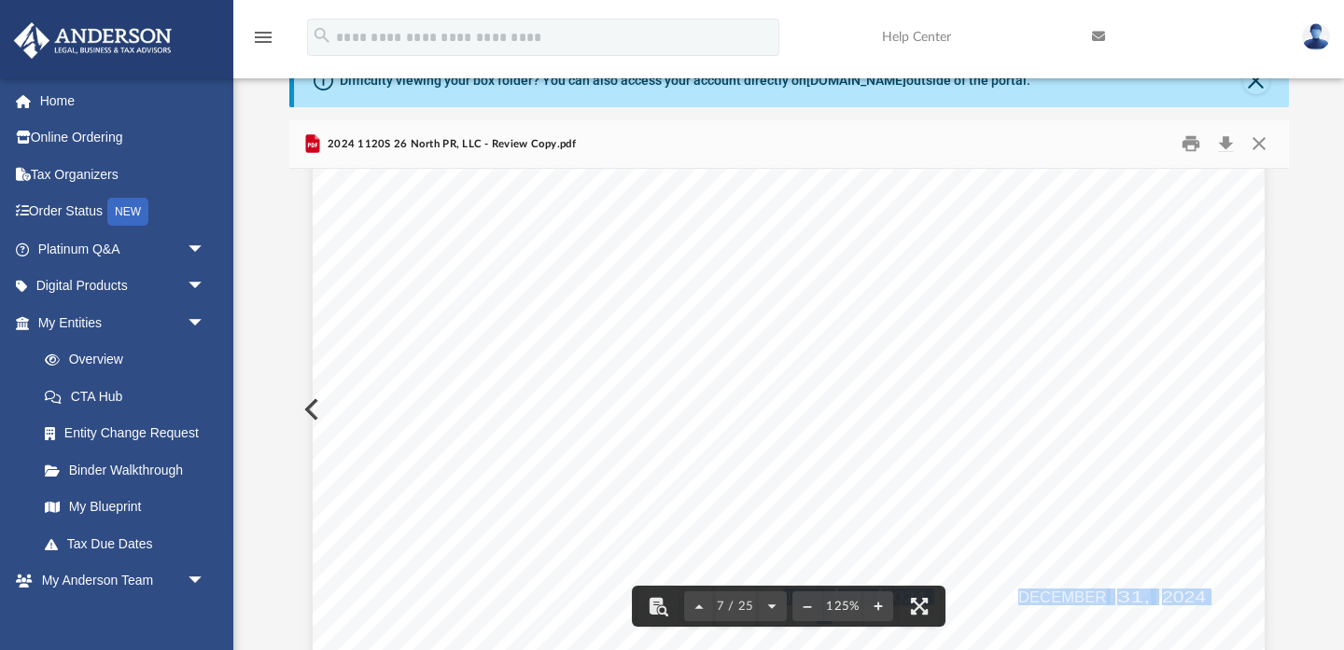
scroll to position [8121, 0]
click at [867, 328] on span "business" at bounding box center [868, 325] width 49 height 12
drag, startPoint x: 715, startPoint y: 442, endPoint x: 387, endPoint y: 343, distance: 342.1
click at [388, 346] on div "Form OMB No. 1545-0233 Department of the Treasury Internal Revenue Service 4197…" at bounding box center [789, 74] width 952 height 1232
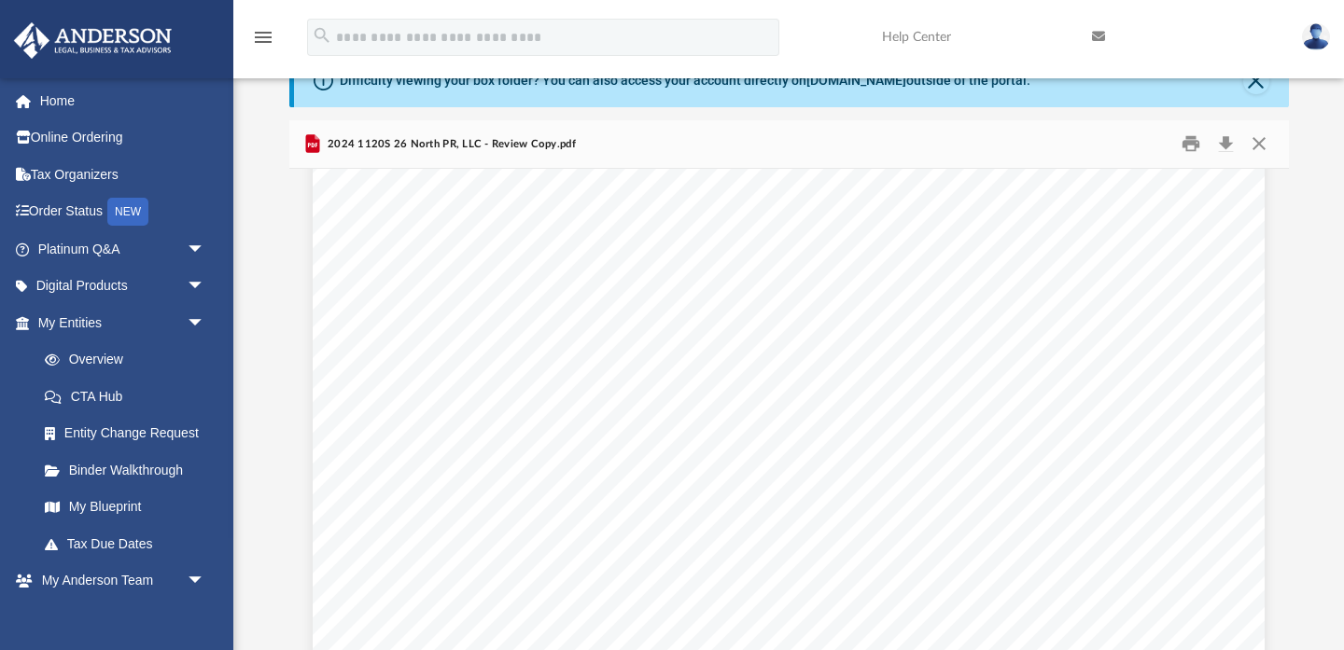
scroll to position [18829, 0]
